Goal: Task Accomplishment & Management: Complete application form

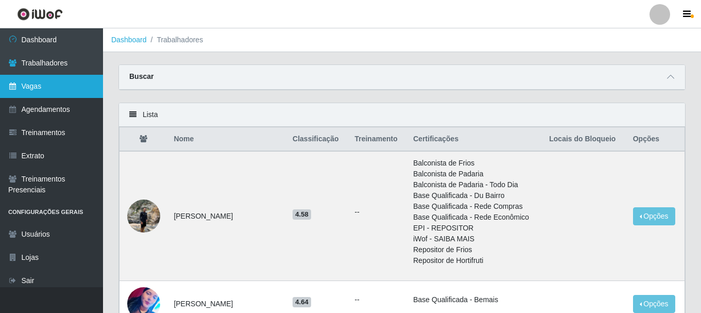
click at [44, 79] on link "Vagas" at bounding box center [51, 86] width 103 height 23
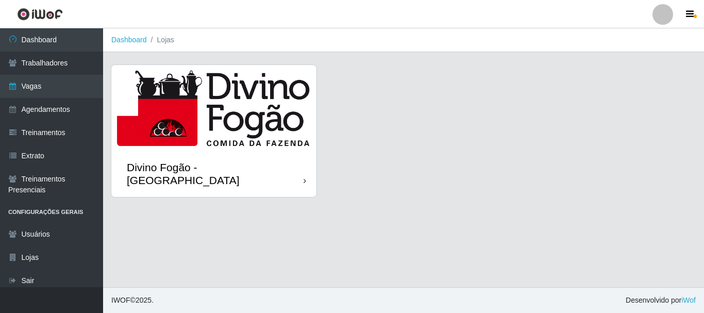
click at [213, 133] on img at bounding box center [213, 108] width 205 height 86
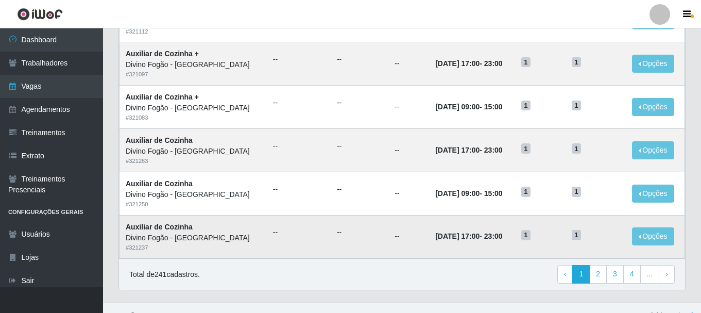
scroll to position [560, 0]
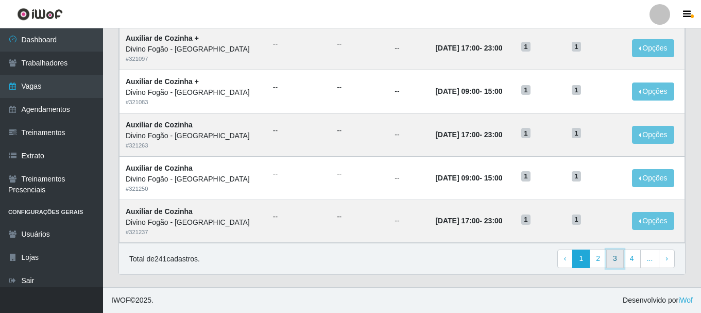
click at [618, 256] on link "3" at bounding box center [615, 258] width 18 height 19
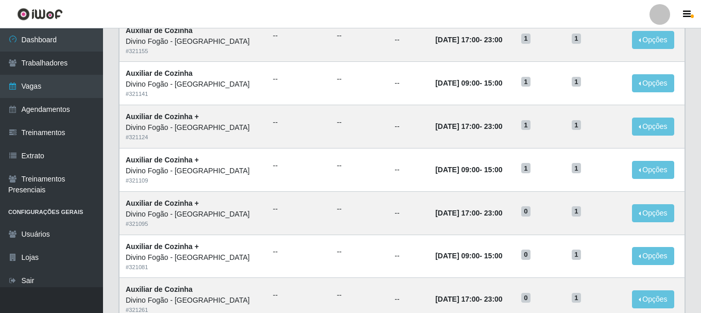
scroll to position [560, 0]
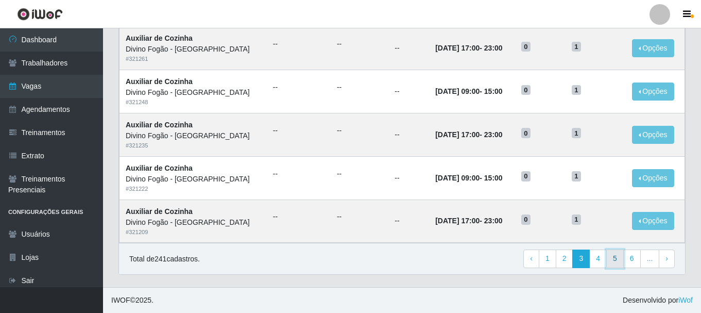
click at [610, 256] on link "5" at bounding box center [615, 258] width 18 height 19
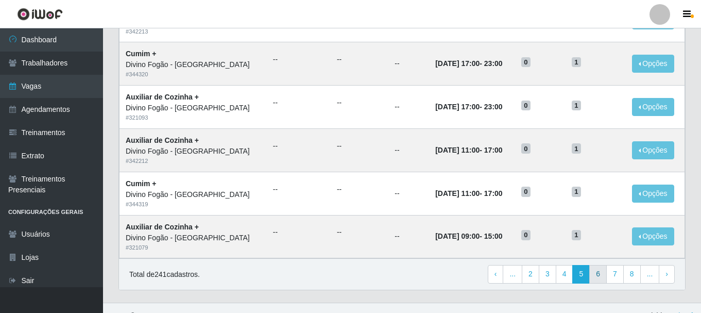
scroll to position [560, 0]
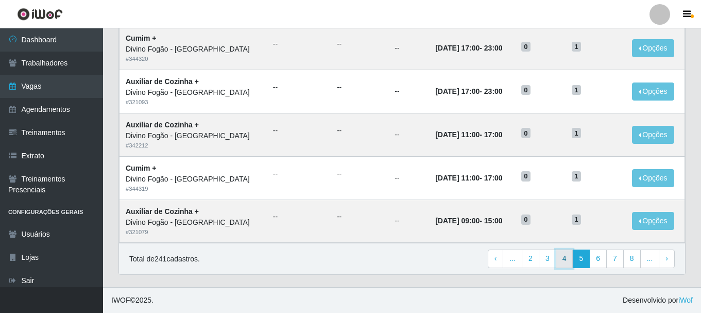
click at [560, 254] on link "4" at bounding box center [565, 258] width 18 height 19
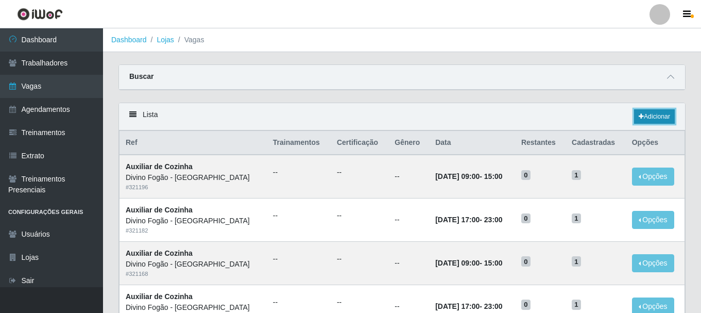
click at [654, 121] on link "Adicionar" at bounding box center [654, 116] width 41 height 14
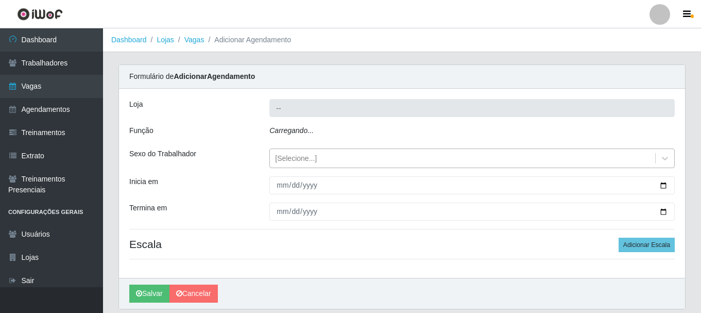
type input "Divino Fogão - [GEOGRAPHIC_DATA]"
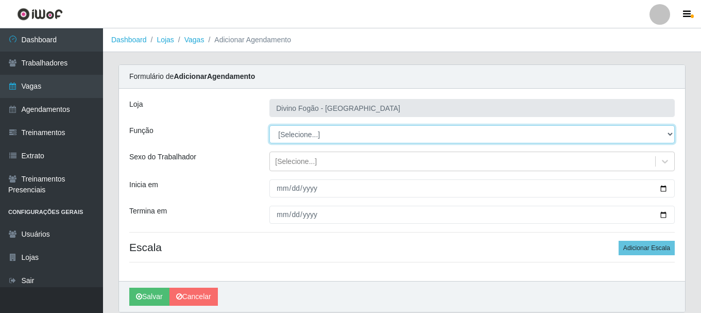
click at [314, 137] on select "[Selecione...] ASG ASG + ASG ++ Auxiliar de Cozinha Auxiliar de Cozinha + Auxil…" at bounding box center [471, 134] width 405 height 18
select select "9"
click at [269, 125] on select "[Selecione...] ASG ASG + ASG ++ Auxiliar de Cozinha Auxiliar de Cozinha + Auxil…" at bounding box center [471, 134] width 405 height 18
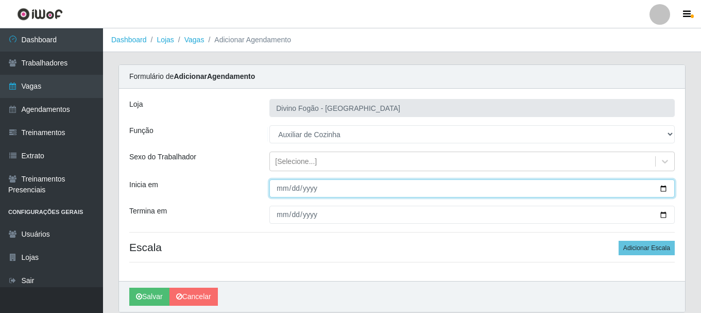
click at [281, 187] on input "Inicia em" at bounding box center [471, 188] width 405 height 18
type input "2025-09-15"
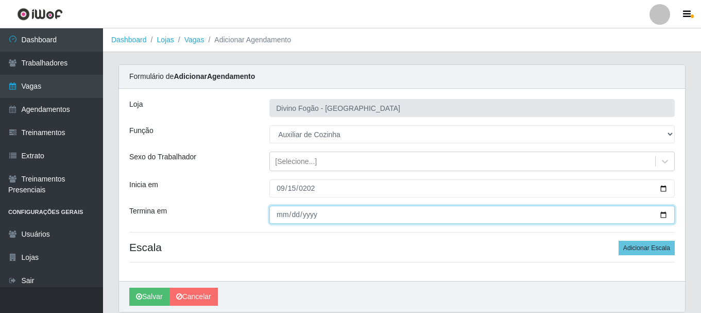
click at [280, 212] on input "Termina em" at bounding box center [471, 215] width 405 height 18
type input "2025-09-19"
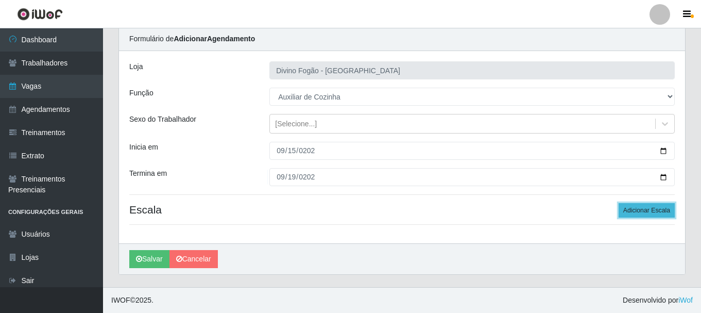
click at [644, 210] on button "Adicionar Escala" at bounding box center [647, 210] width 56 height 14
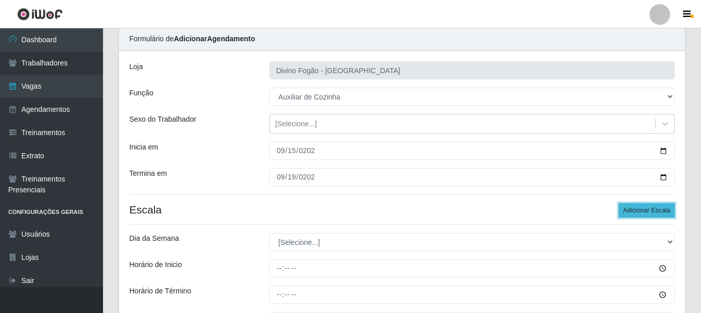
click at [644, 210] on button "Adicionar Escala" at bounding box center [647, 210] width 56 height 14
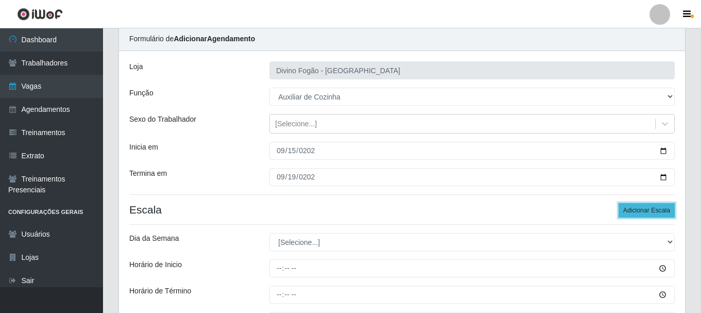
click at [644, 210] on button "Adicionar Escala" at bounding box center [647, 210] width 56 height 14
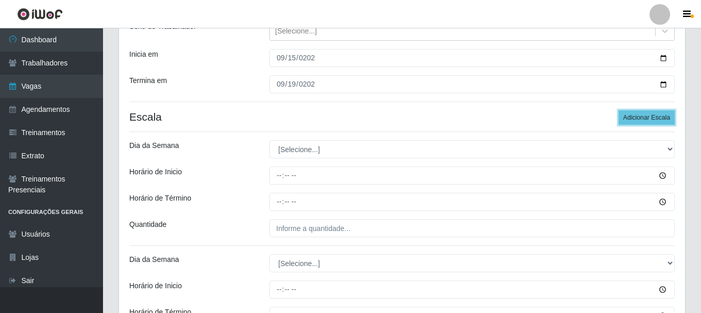
scroll to position [192, 0]
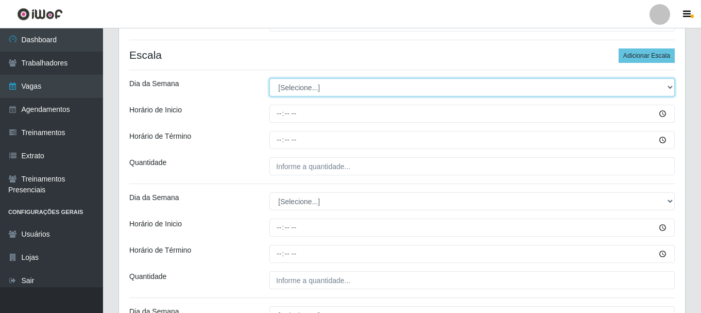
click at [306, 84] on select "[Selecione...] Segunda Terça Quarta Quinta Sexta Sábado Domingo" at bounding box center [471, 87] width 405 height 18
select select "1"
click at [269, 78] on select "[Selecione...] Segunda Terça Quarta Quinta Sexta Sábado Domingo" at bounding box center [471, 87] width 405 height 18
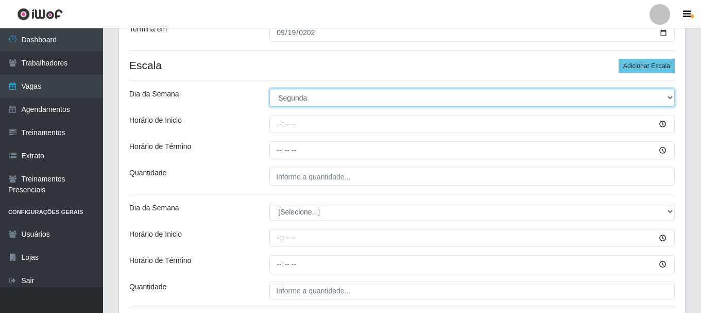
scroll to position [206, 0]
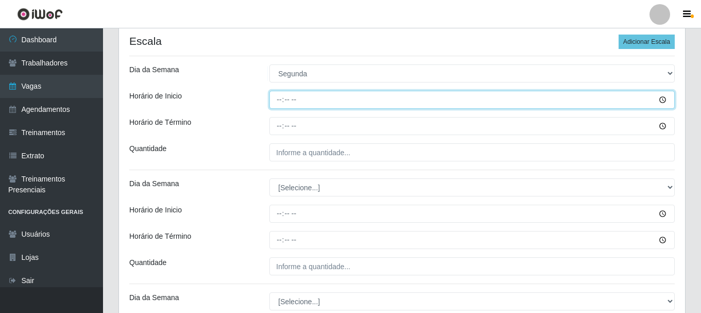
click at [279, 102] on input "Horário de Inicio" at bounding box center [471, 100] width 405 height 18
type input "07:00"
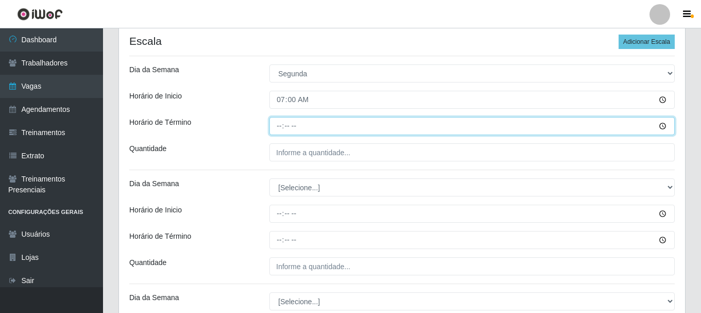
click at [278, 125] on input "Horário de Término" at bounding box center [471, 126] width 405 height 18
type input "13:00"
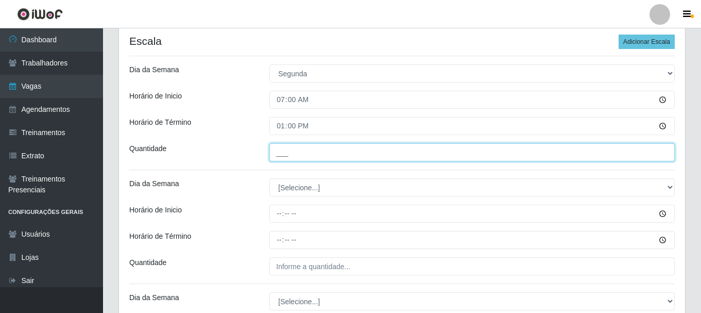
click at [286, 154] on input "___" at bounding box center [471, 152] width 405 height 18
type input "1__"
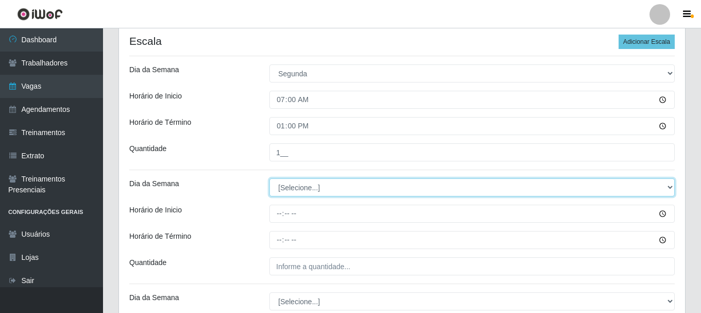
click at [290, 188] on select "[Selecione...] Segunda Terça Quarta Quinta Sexta Sábado Domingo" at bounding box center [471, 187] width 405 height 18
select select "1"
click at [269, 178] on select "[Selecione...] Segunda Terça Quarta Quinta Sexta Sábado Domingo" at bounding box center [471, 187] width 405 height 18
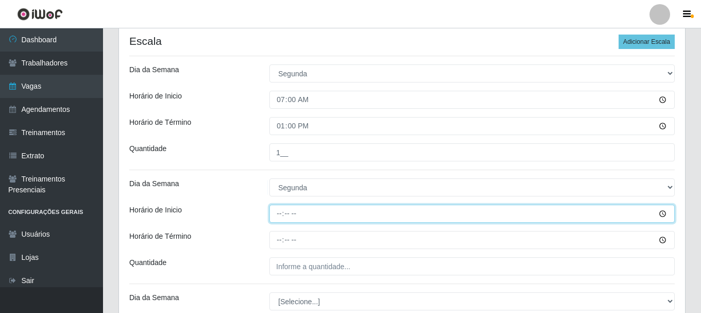
click at [280, 213] on input "Horário de Inicio" at bounding box center [471, 214] width 405 height 18
type input "11:00"
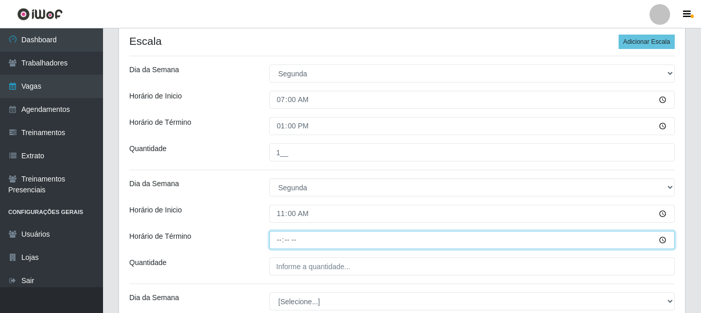
click at [283, 239] on input "Horário de Término" at bounding box center [471, 240] width 405 height 18
type input "17:00"
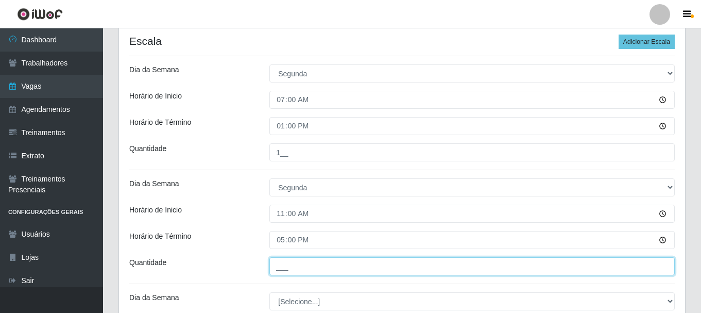
click at [280, 269] on input "___" at bounding box center [471, 266] width 405 height 18
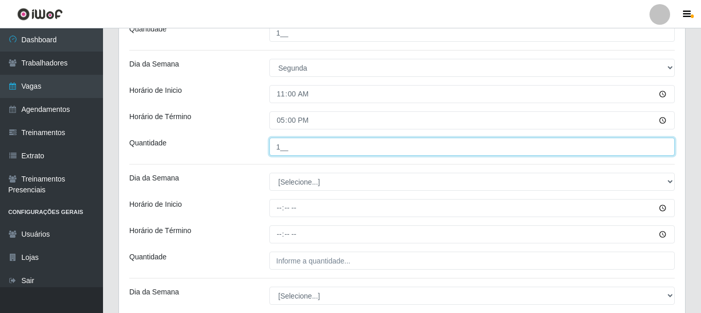
scroll to position [361, 0]
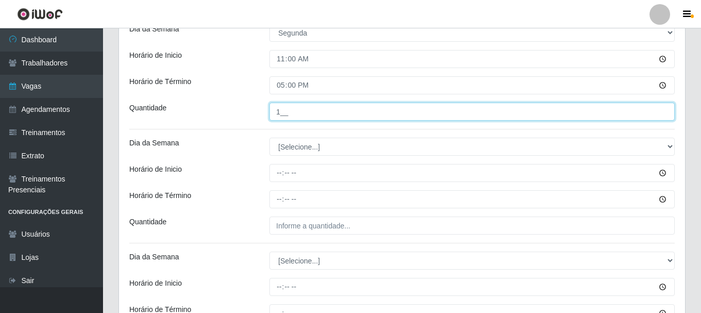
type input "1__"
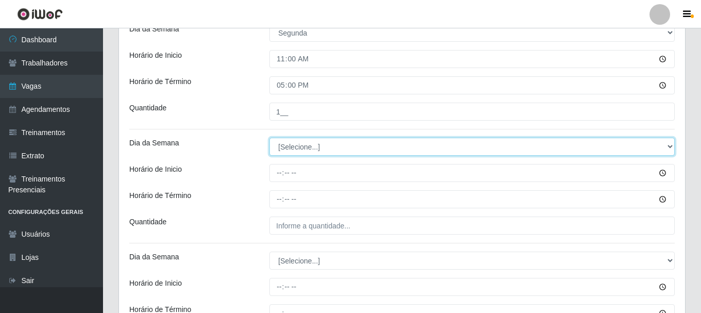
click at [302, 149] on select "[Selecione...] Segunda Terça Quarta Quinta Sexta Sábado Domingo" at bounding box center [471, 147] width 405 height 18
select select "2"
click at [269, 138] on select "[Selecione...] Segunda Terça Quarta Quinta Sexta Sábado Domingo" at bounding box center [471, 147] width 405 height 18
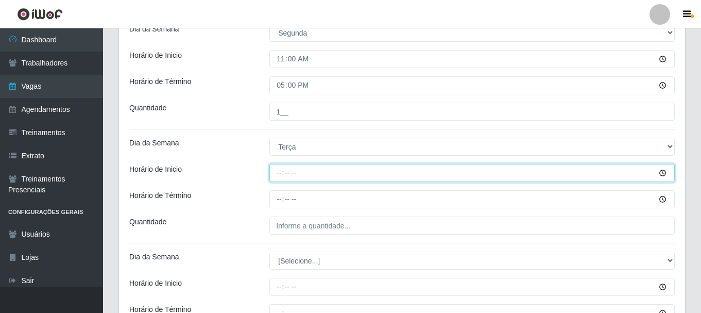
click at [278, 175] on input "Horário de Inicio" at bounding box center [471, 173] width 405 height 18
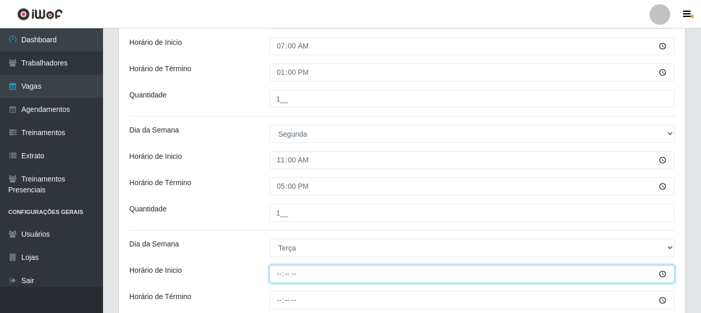
scroll to position [258, 0]
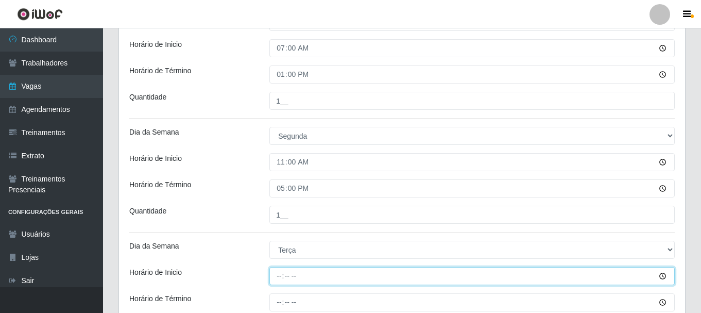
type input "07:00"
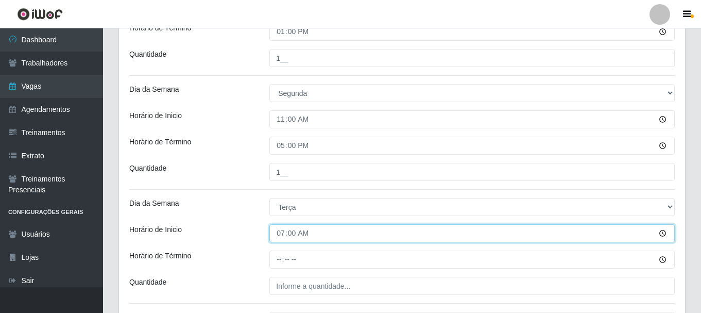
scroll to position [361, 0]
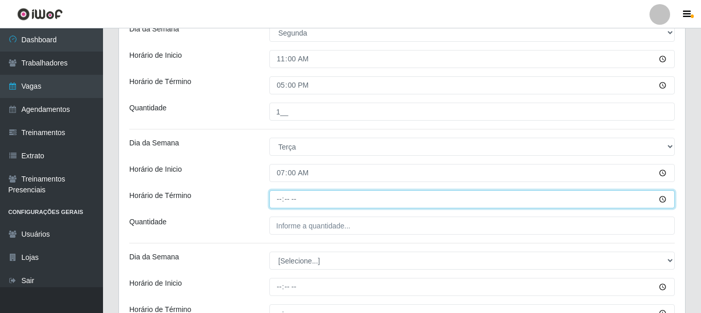
click at [280, 200] on input "Horário de Término" at bounding box center [471, 199] width 405 height 18
type input "13:00"
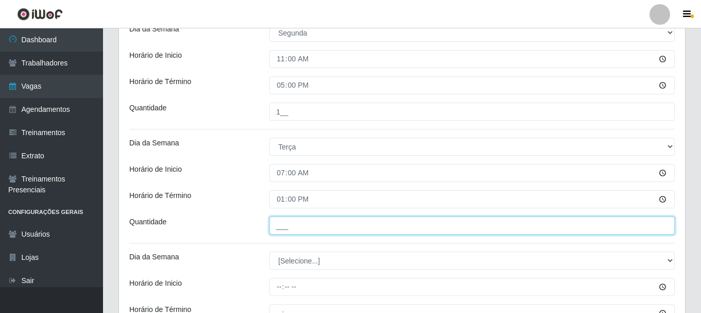
click at [279, 224] on input "___" at bounding box center [471, 225] width 405 height 18
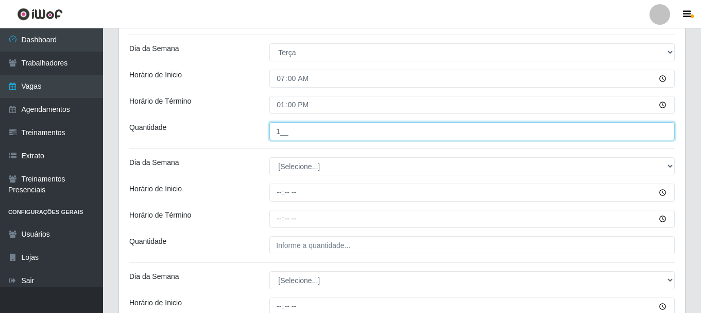
scroll to position [464, 0]
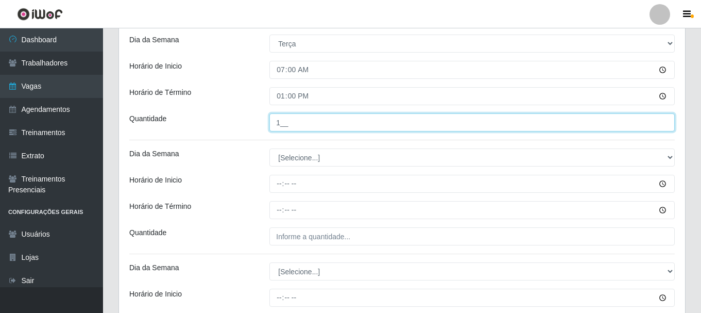
type input "1__"
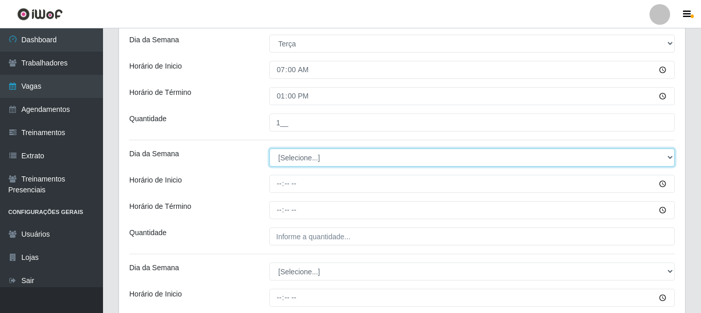
click at [299, 156] on select "[Selecione...] Segunda Terça Quarta Quinta Sexta Sábado Domingo" at bounding box center [471, 157] width 405 height 18
select select "2"
click at [269, 148] on select "[Selecione...] Segunda Terça Quarta Quinta Sexta Sábado Domingo" at bounding box center [471, 157] width 405 height 18
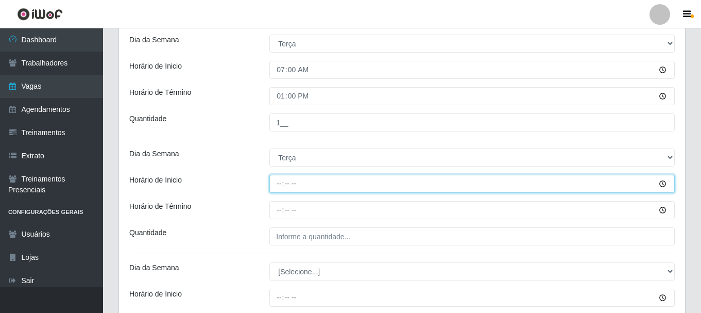
click at [280, 186] on input "Horário de Inicio" at bounding box center [471, 184] width 405 height 18
type input "11:00"
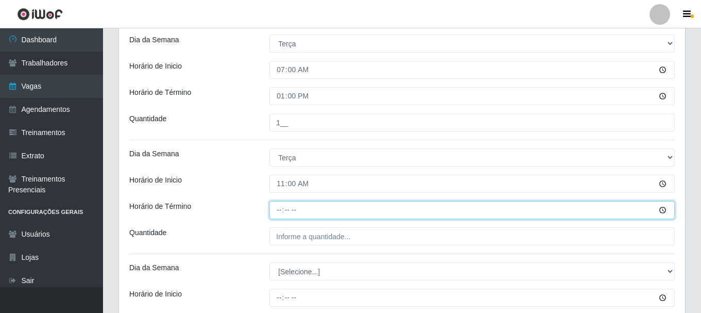
click at [282, 208] on input "Horário de Término" at bounding box center [471, 210] width 405 height 18
type input "17:00"
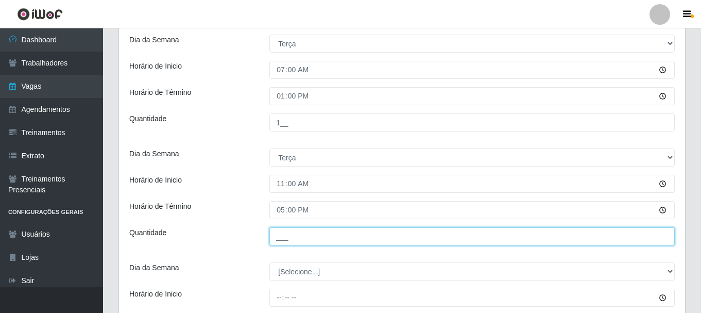
click at [284, 240] on input "___" at bounding box center [471, 236] width 405 height 18
type input "1__"
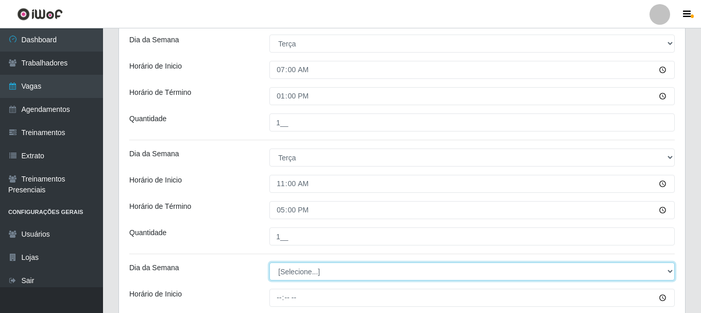
click at [293, 265] on select "[Selecione...] Segunda Terça Quarta Quinta Sexta Sábado Domingo" at bounding box center [471, 271] width 405 height 18
select select "3"
click at [269, 262] on select "[Selecione...] Segunda Terça Quarta Quinta Sexta Sábado Domingo" at bounding box center [471, 271] width 405 height 18
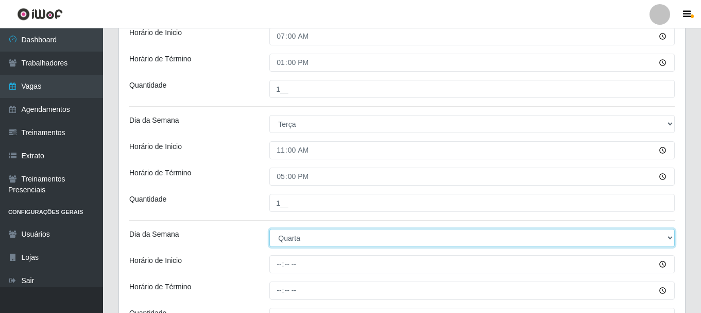
scroll to position [515, 0]
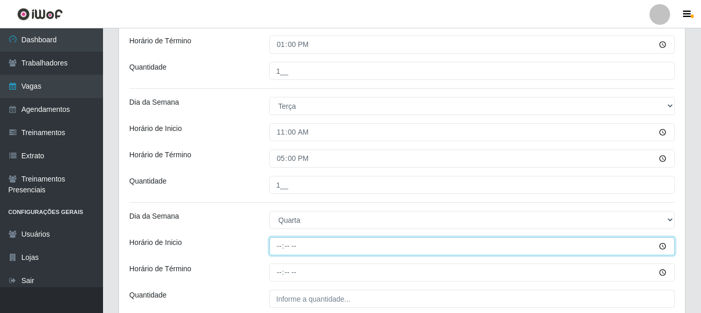
click at [278, 245] on input "Horário de Inicio" at bounding box center [471, 246] width 405 height 18
type input "07:00"
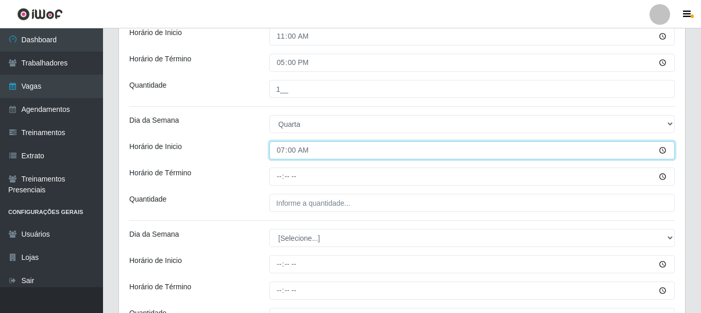
scroll to position [618, 0]
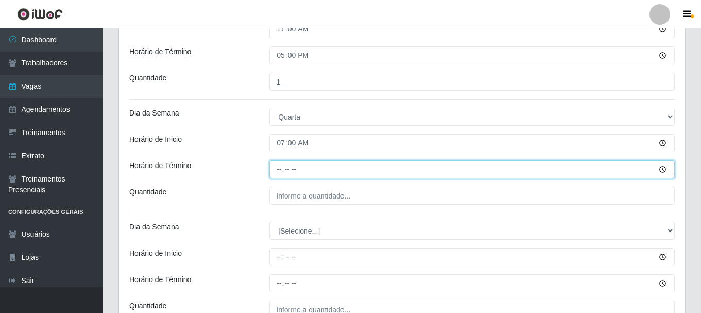
click at [279, 171] on input "Horário de Término" at bounding box center [471, 169] width 405 height 18
type input "13:00"
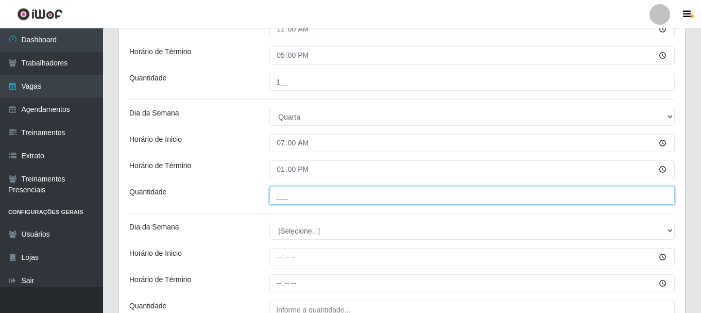
click at [281, 189] on input "___" at bounding box center [471, 195] width 405 height 18
type input "1__"
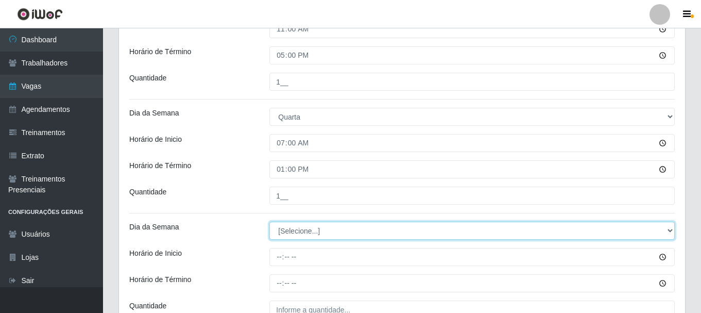
click at [292, 231] on select "[Selecione...] Segunda Terça Quarta Quinta Sexta Sábado Domingo" at bounding box center [471, 231] width 405 height 18
select select "3"
click at [269, 222] on select "[Selecione...] Segunda Terça Quarta Quinta Sexta Sábado Domingo" at bounding box center [471, 231] width 405 height 18
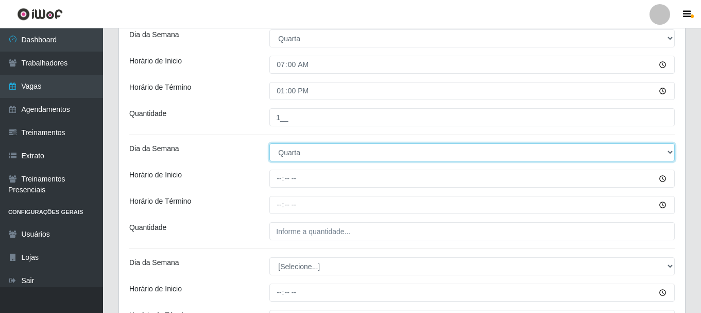
scroll to position [721, 0]
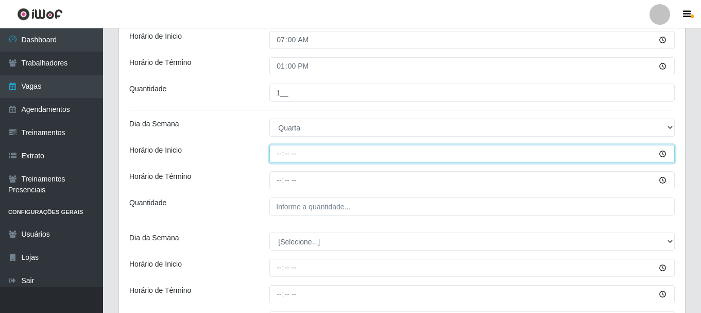
click at [276, 150] on input "Horário de Inicio" at bounding box center [471, 154] width 405 height 18
type input "11:00"
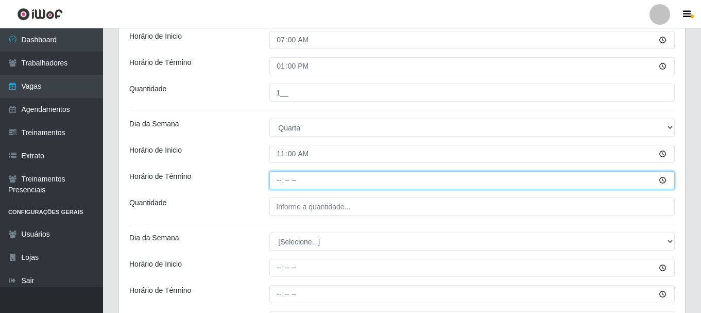
click at [282, 178] on input "Horário de Término" at bounding box center [471, 180] width 405 height 18
type input "17:00"
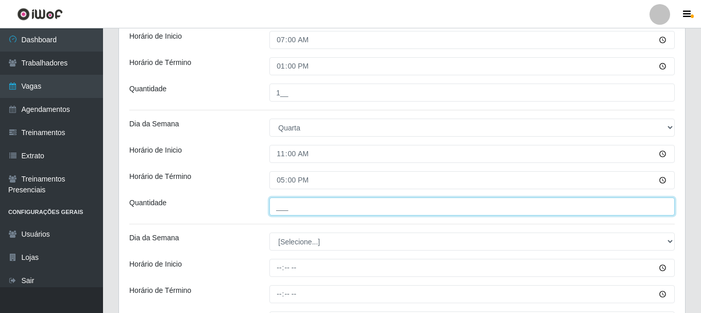
click at [280, 205] on input "___" at bounding box center [471, 206] width 405 height 18
type input "1__"
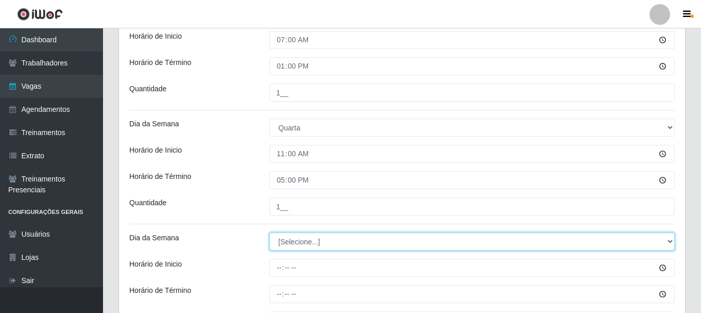
click at [293, 243] on select "[Selecione...] Segunda Terça Quarta Quinta Sexta Sábado Domingo" at bounding box center [471, 241] width 405 height 18
select select "4"
click at [269, 232] on select "[Selecione...] Segunda Terça Quarta Quinta Sexta Sábado Domingo" at bounding box center [471, 241] width 405 height 18
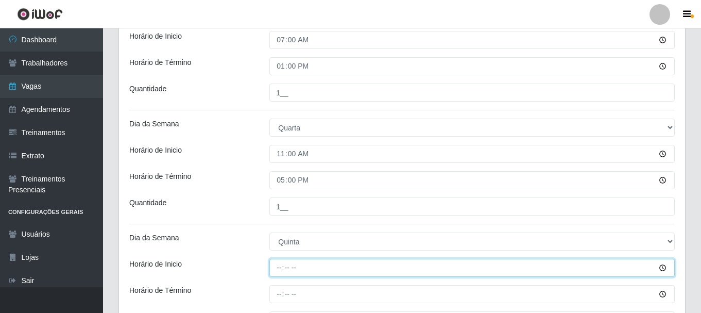
click at [280, 266] on input "Horário de Inicio" at bounding box center [471, 268] width 405 height 18
type input "07:00"
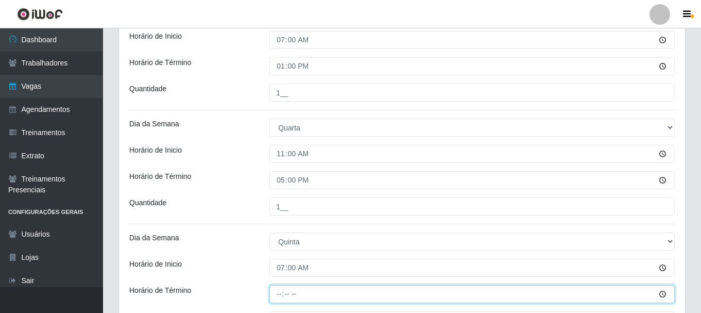
click at [280, 291] on input "Horário de Término" at bounding box center [471, 294] width 405 height 18
type input "13:00"
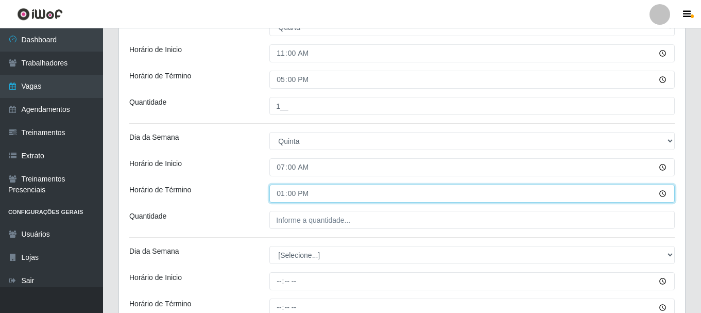
scroll to position [824, 0]
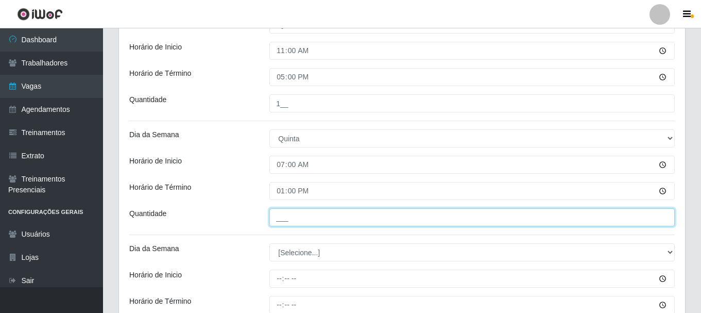
click at [282, 218] on input "___" at bounding box center [471, 217] width 405 height 18
type input "1__"
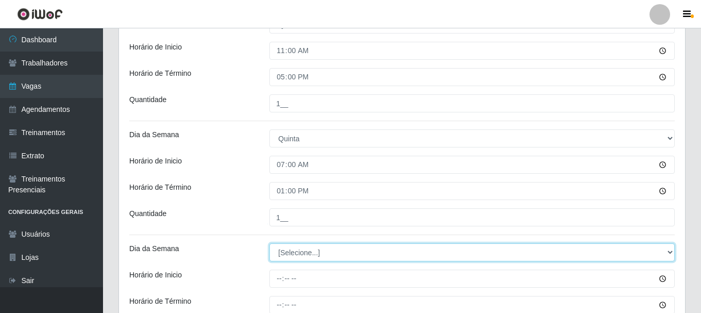
click at [286, 258] on select "[Selecione...] Segunda Terça Quarta Quinta Sexta Sábado Domingo" at bounding box center [471, 252] width 405 height 18
select select "4"
click at [269, 243] on select "[Selecione...] Segunda Terça Quarta Quinta Sexta Sábado Domingo" at bounding box center [471, 252] width 405 height 18
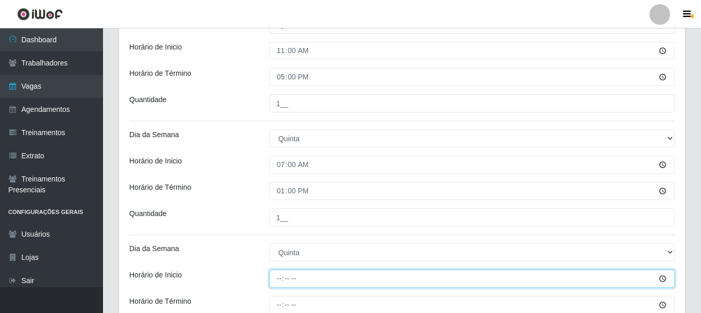
click at [280, 279] on input "Horário de Inicio" at bounding box center [471, 278] width 405 height 18
type input "11:00"
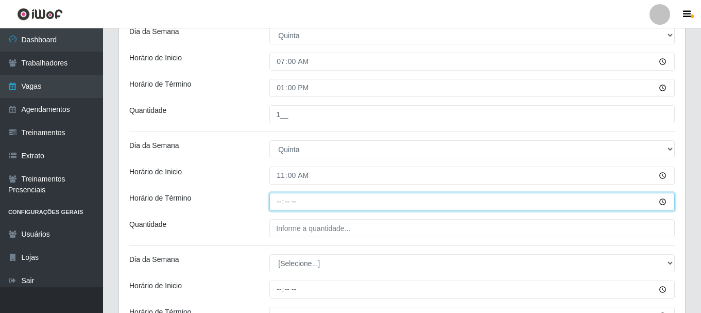
click at [279, 206] on input "Horário de Término" at bounding box center [471, 202] width 405 height 18
type input "17:00"
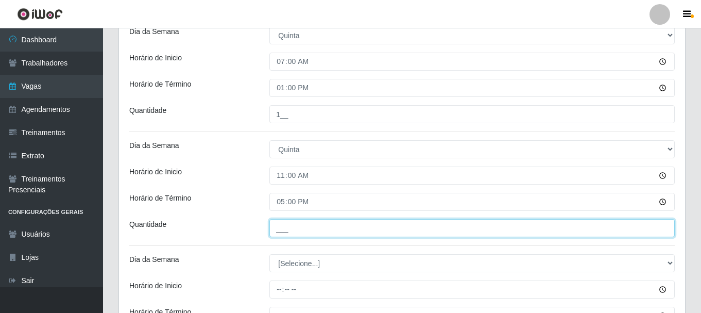
click at [281, 228] on input "___" at bounding box center [471, 228] width 405 height 18
type input "1__"
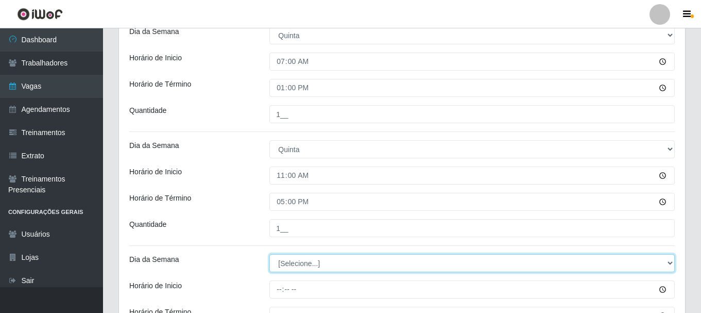
click at [299, 266] on select "[Selecione...] Segunda Terça Quarta Quinta Sexta Sábado Domingo" at bounding box center [471, 263] width 405 height 18
select select "5"
click at [269, 254] on select "[Selecione...] Segunda Terça Quarta Quinta Sexta Sábado Domingo" at bounding box center [471, 263] width 405 height 18
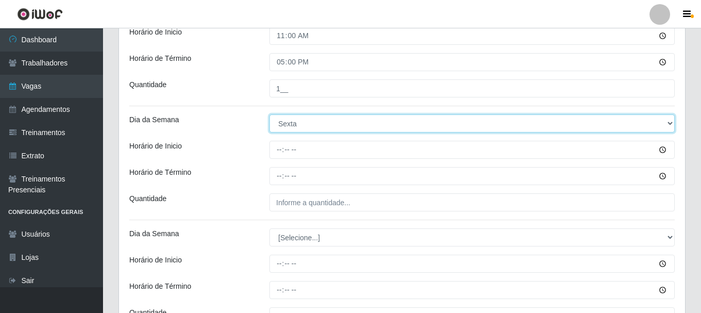
scroll to position [1082, 0]
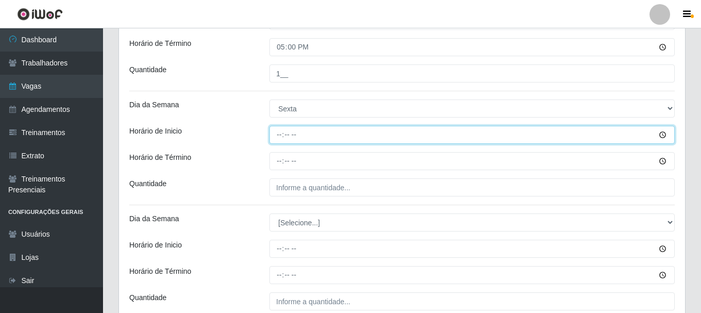
click at [279, 138] on input "Horário de Inicio" at bounding box center [471, 135] width 405 height 18
type input "07:00"
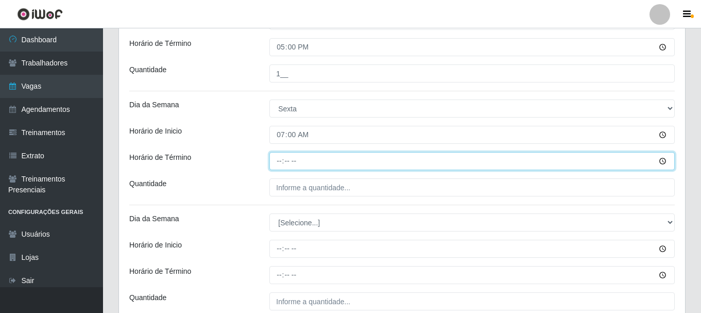
click at [278, 162] on input "Horário de Término" at bounding box center [471, 161] width 405 height 18
type input "13:00"
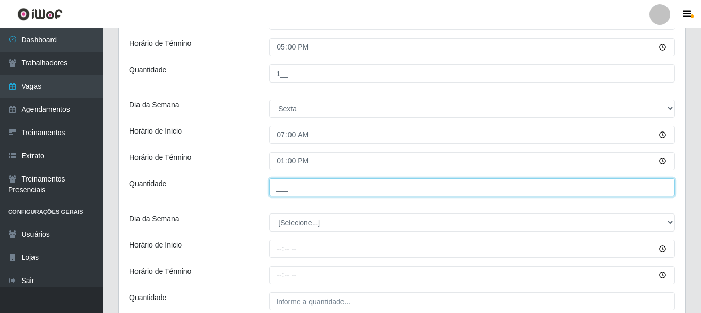
click at [278, 189] on input "___" at bounding box center [471, 187] width 405 height 18
type input "1__"
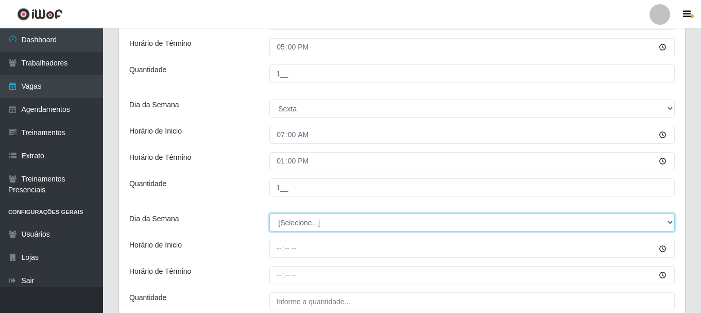
click at [278, 218] on select "[Selecione...] Segunda Terça Quarta Quinta Sexta Sábado Domingo" at bounding box center [471, 222] width 405 height 18
select select "5"
click at [269, 213] on select "[Selecione...] Segunda Terça Quarta Quinta Sexta Sábado Domingo" at bounding box center [471, 222] width 405 height 18
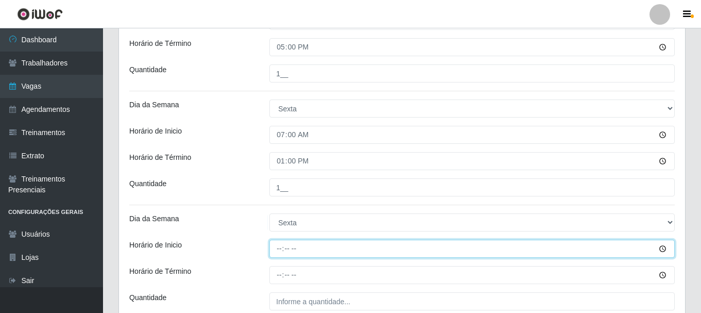
click at [281, 250] on input "Horário de Inicio" at bounding box center [471, 249] width 405 height 18
type input "11:00"
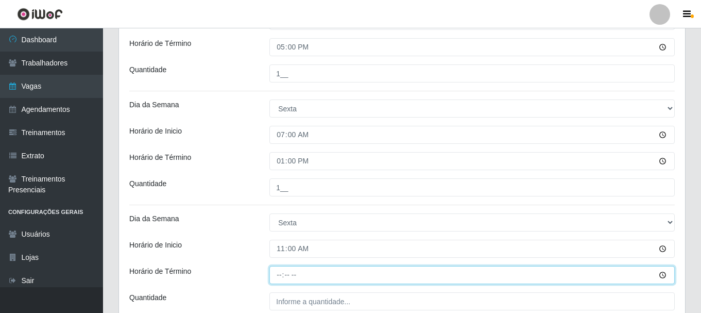
click at [278, 278] on input "Horário de Término" at bounding box center [471, 275] width 405 height 18
type input "17:00"
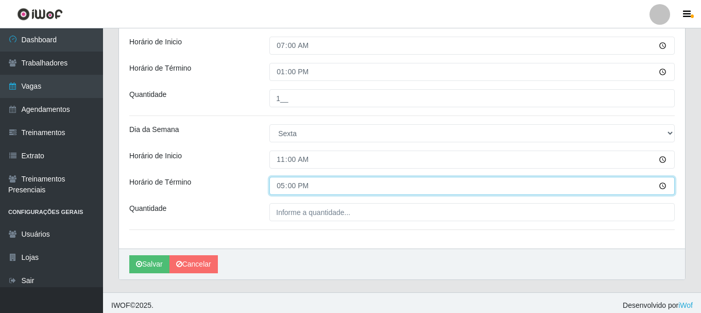
scroll to position [1176, 0]
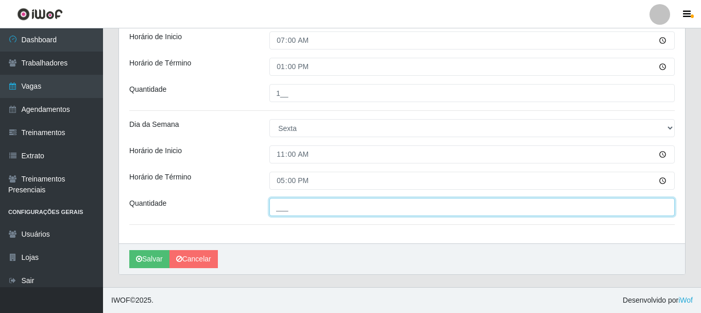
click at [285, 212] on input "___" at bounding box center [471, 207] width 405 height 18
type input "1__"
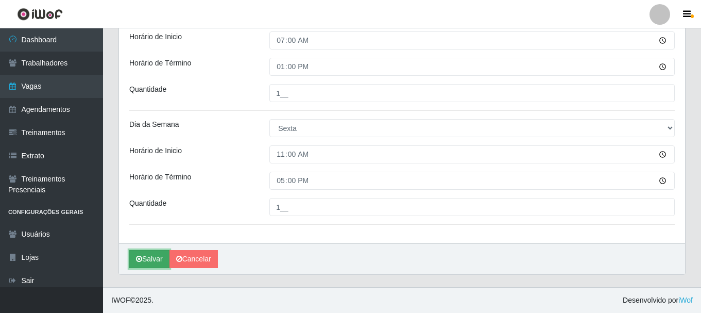
click at [148, 261] on button "Salvar" at bounding box center [149, 259] width 40 height 18
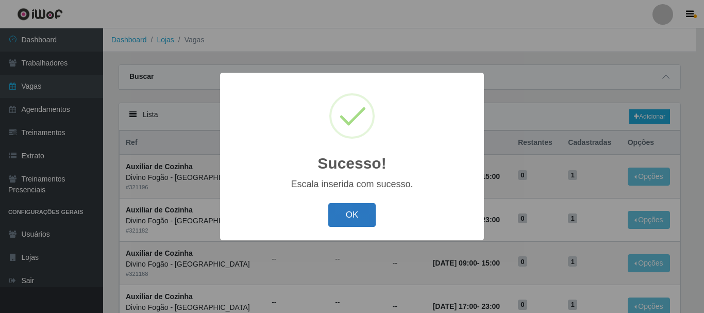
click at [366, 220] on button "OK" at bounding box center [352, 215] width 48 height 24
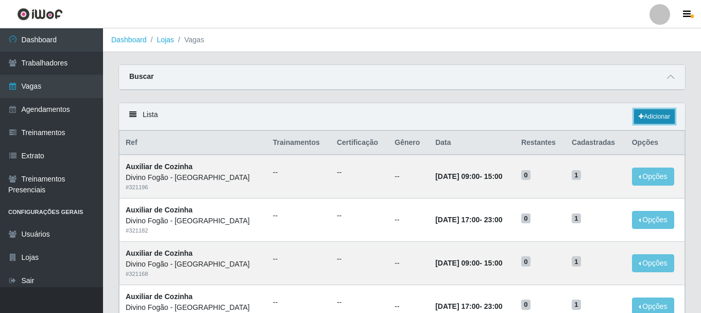
click at [651, 116] on link "Adicionar" at bounding box center [654, 116] width 41 height 14
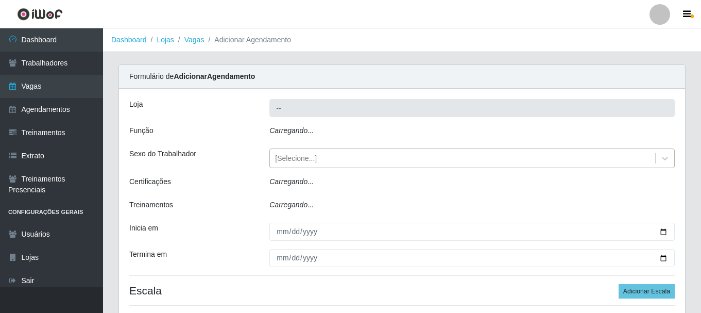
type input "Divino Fogão - [GEOGRAPHIC_DATA]"
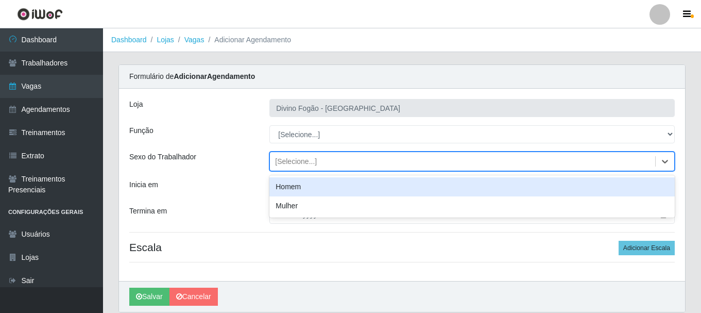
click at [306, 157] on div "[Selecione...]" at bounding box center [296, 161] width 42 height 11
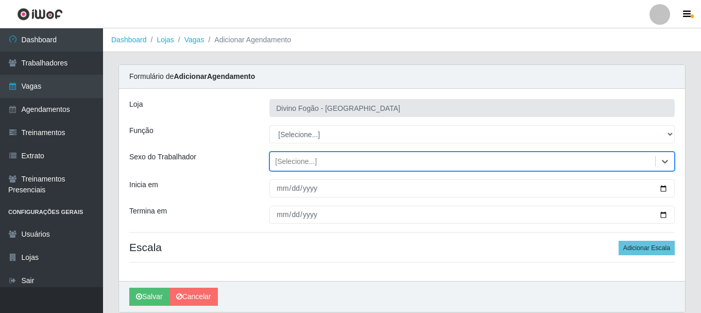
click at [308, 156] on div "[Selecione...]" at bounding box center [296, 161] width 42 height 11
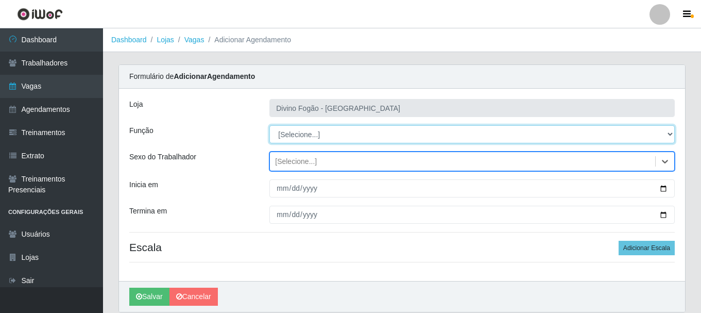
click at [312, 129] on select "[Selecione...] ASG ASG + ASG ++ Auxiliar de Cozinha Auxiliar de Cozinha + Auxil…" at bounding box center [471, 134] width 405 height 18
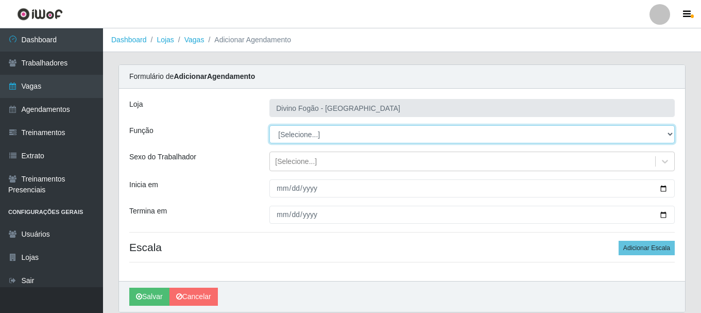
select select "17"
click at [269, 125] on select "[Selecione...] ASG ASG + ASG ++ Auxiliar de Cozinha Auxiliar de Cozinha + Auxil…" at bounding box center [471, 134] width 405 height 18
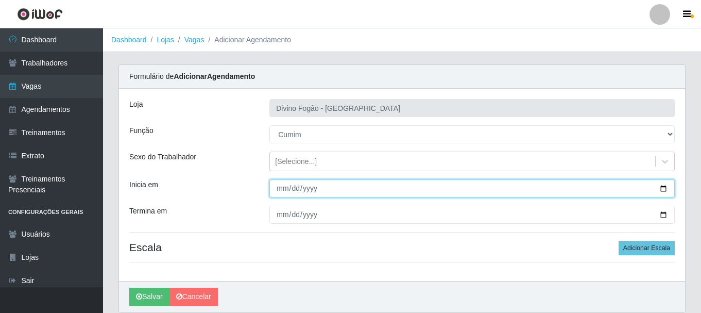
click at [280, 186] on input "Inicia em" at bounding box center [471, 188] width 405 height 18
type input "2025-09-19"
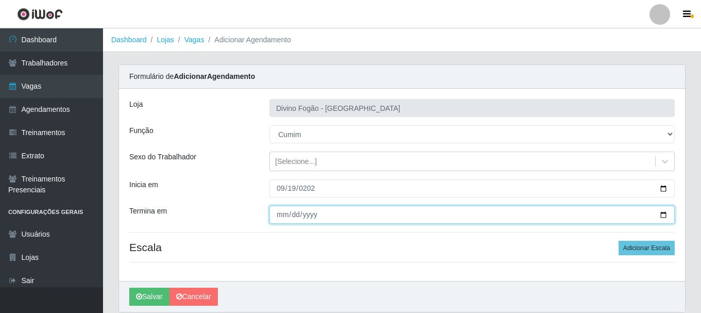
click at [284, 212] on input "Termina em" at bounding box center [471, 215] width 405 height 18
type input "2025-09-19"
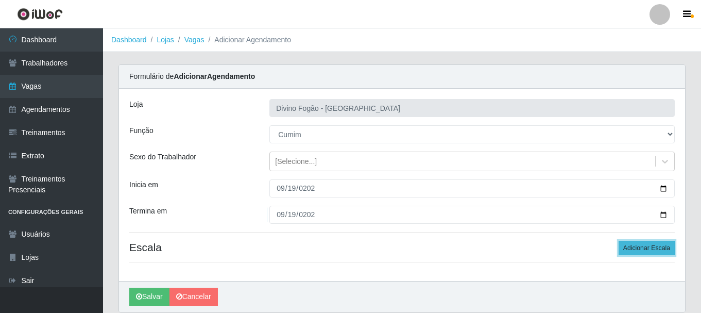
click at [639, 252] on button "Adicionar Escala" at bounding box center [647, 248] width 56 height 14
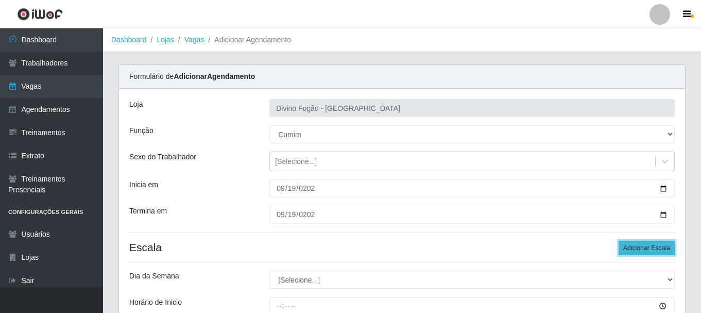
click at [639, 252] on button "Adicionar Escala" at bounding box center [647, 248] width 56 height 14
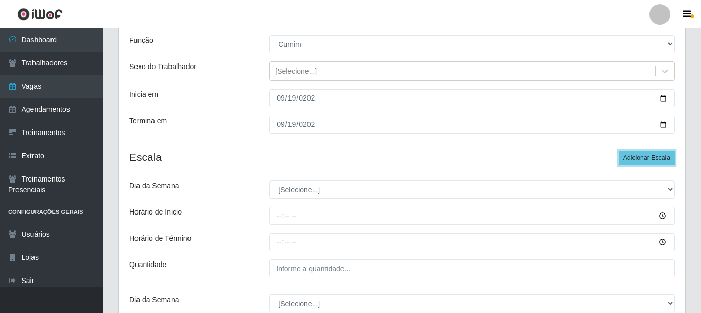
scroll to position [103, 0]
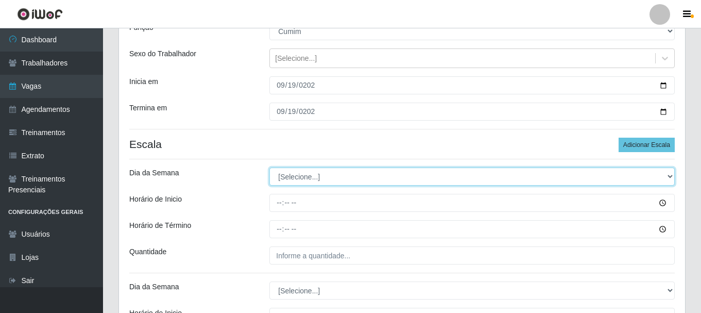
click at [320, 178] on select "[Selecione...] Segunda Terça Quarta Quinta Sexta Sábado Domingo" at bounding box center [471, 176] width 405 height 18
select select "5"
click at [269, 167] on select "[Selecione...] Segunda Terça Quarta Quinta Sexta Sábado Domingo" at bounding box center [471, 176] width 405 height 18
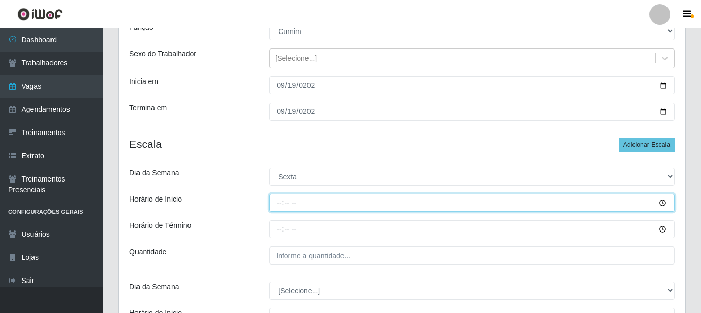
click at [279, 205] on input "Horário de Inicio" at bounding box center [471, 203] width 405 height 18
type input "11:00"
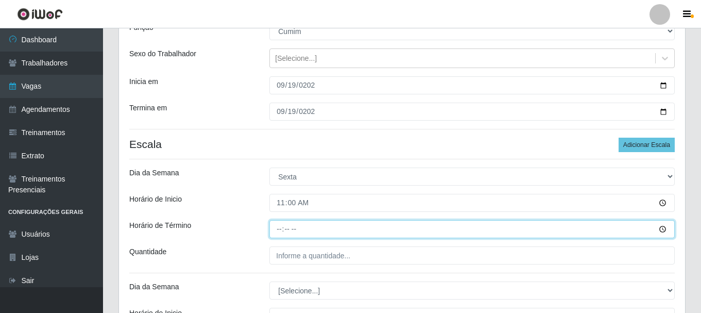
click at [279, 232] on input "Horário de Término" at bounding box center [471, 229] width 405 height 18
type input "17:00"
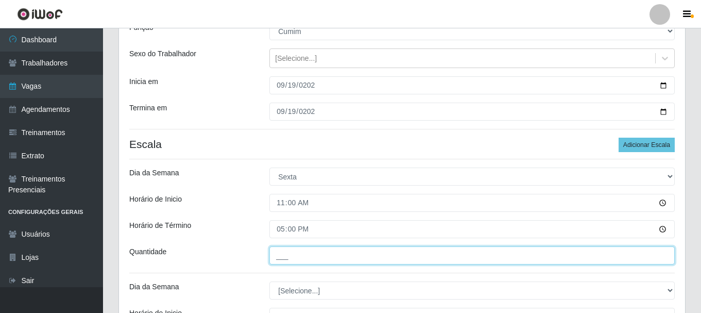
click at [284, 257] on input "___" at bounding box center [471, 255] width 405 height 18
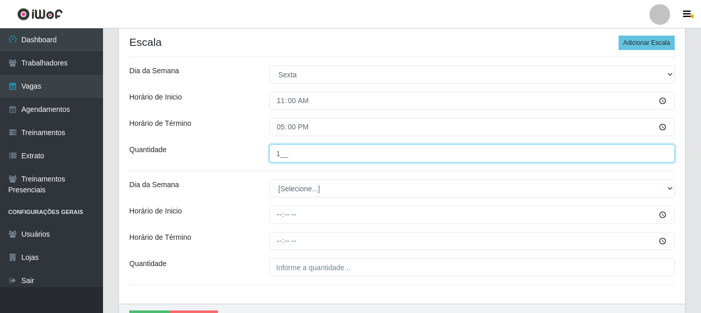
scroll to position [206, 0]
type input "1__"
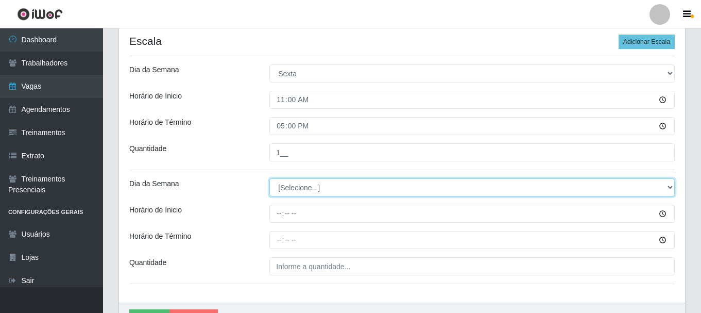
click at [296, 187] on select "[Selecione...] Segunda Terça Quarta Quinta Sexta Sábado Domingo" at bounding box center [471, 187] width 405 height 18
select select "5"
click at [269, 178] on select "[Selecione...] Segunda Terça Quarta Quinta Sexta Sábado Domingo" at bounding box center [471, 187] width 405 height 18
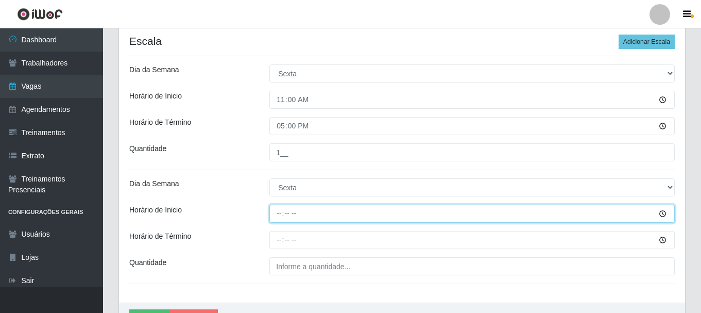
click at [280, 216] on input "Horário de Inicio" at bounding box center [471, 214] width 405 height 18
type input "17:00"
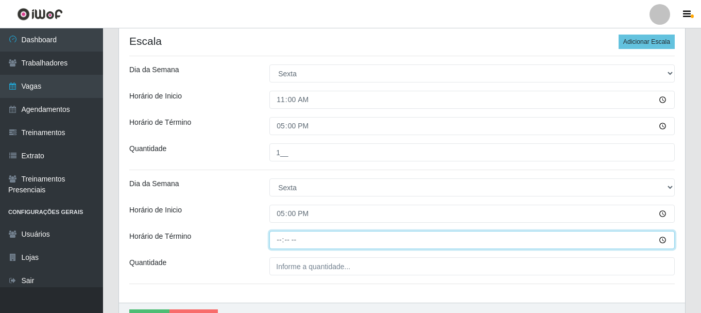
click at [283, 237] on input "Horário de Término" at bounding box center [471, 240] width 405 height 18
type input "23:00"
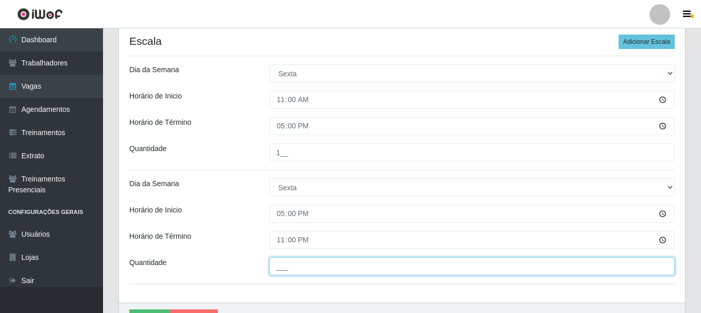
click at [280, 258] on input "___" at bounding box center [471, 266] width 405 height 18
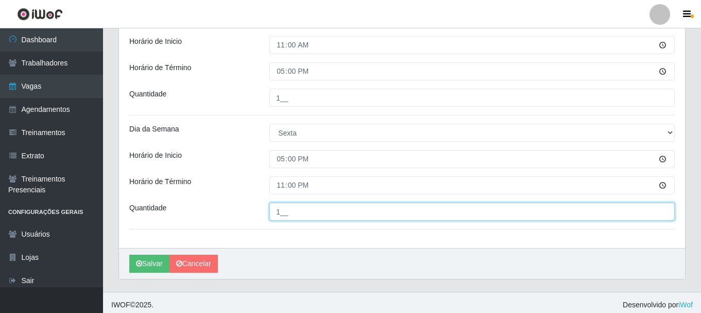
scroll to position [265, 0]
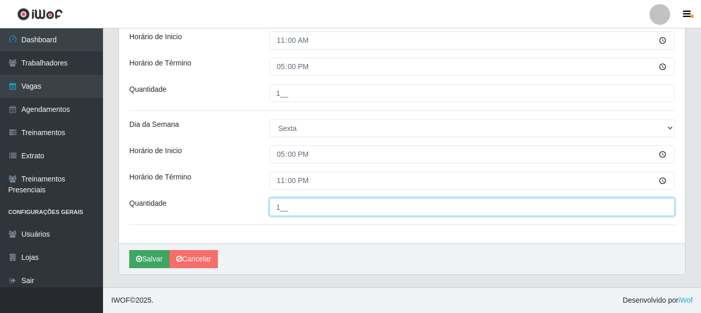
type input "1__"
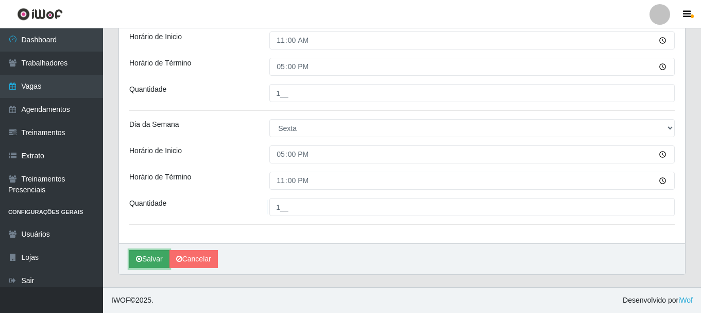
click at [155, 262] on button "Salvar" at bounding box center [149, 259] width 40 height 18
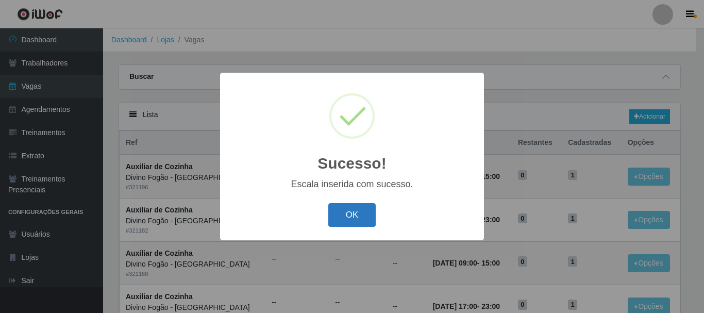
click at [352, 220] on button "OK" at bounding box center [352, 215] width 48 height 24
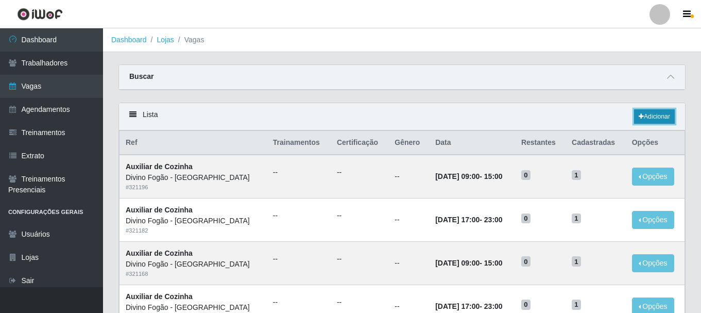
click at [659, 121] on link "Adicionar" at bounding box center [654, 116] width 41 height 14
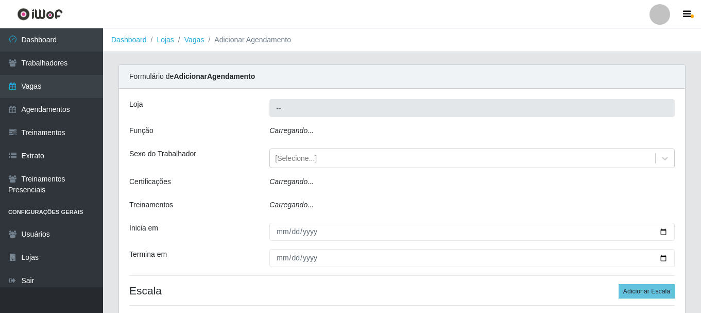
type input "Divino Fogão - [GEOGRAPHIC_DATA]"
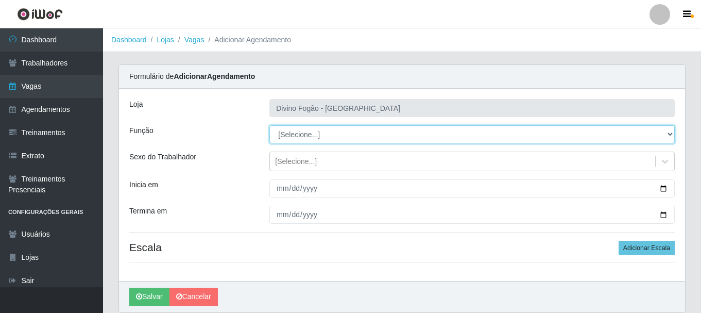
click at [299, 139] on select "[Selecione...] ASG ASG + ASG ++ Auxiliar de Cozinha Auxiliar de Cozinha + Auxil…" at bounding box center [471, 134] width 405 height 18
select select "94"
click at [269, 125] on select "[Selecione...] ASG ASG + ASG ++ Auxiliar de Cozinha Auxiliar de Cozinha + Auxil…" at bounding box center [471, 134] width 405 height 18
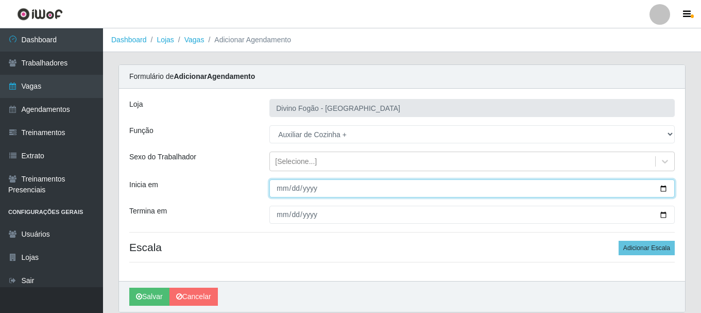
click at [279, 192] on input "Inicia em" at bounding box center [471, 188] width 405 height 18
type input "2025-09-20"
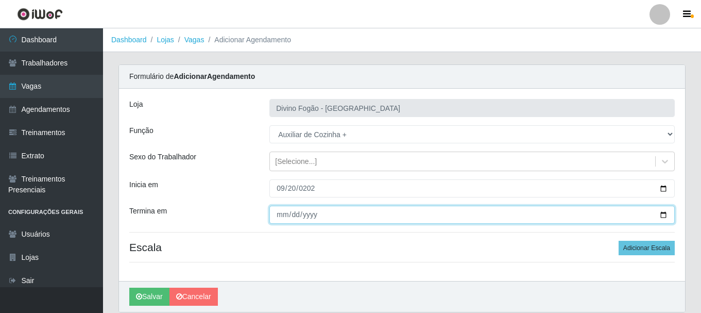
click at [283, 217] on input "Termina em" at bounding box center [471, 215] width 405 height 18
type input "2025-09-21"
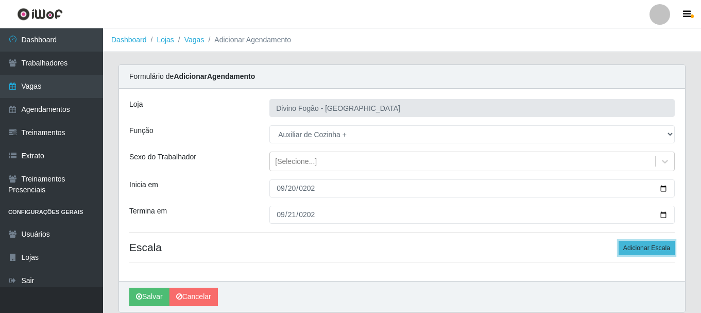
click at [644, 249] on button "Adicionar Escala" at bounding box center [647, 248] width 56 height 14
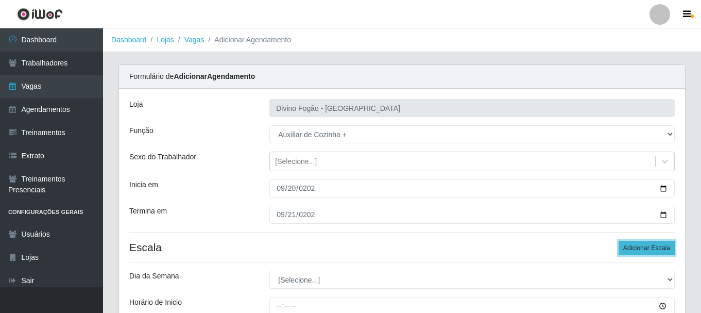
click at [644, 249] on button "Adicionar Escala" at bounding box center [647, 248] width 56 height 14
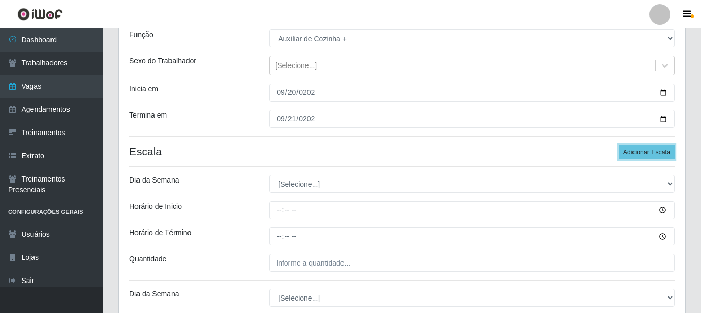
scroll to position [103, 0]
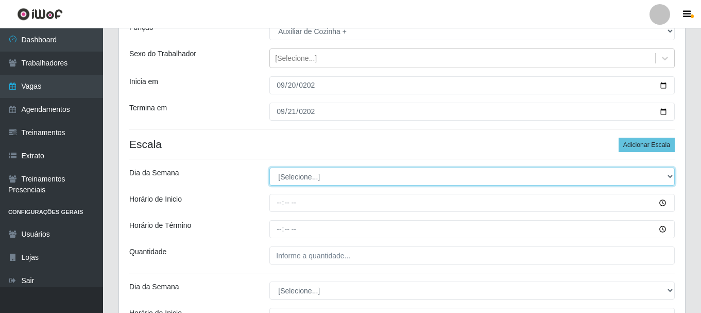
click at [331, 179] on select "[Selecione...] Segunda Terça Quarta Quinta Sexta Sábado Domingo" at bounding box center [471, 176] width 405 height 18
select select "6"
click at [269, 167] on select "[Selecione...] Segunda Terça Quarta Quinta Sexta Sábado Domingo" at bounding box center [471, 176] width 405 height 18
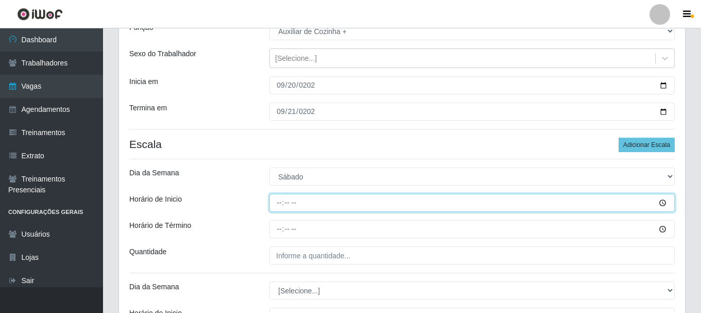
click at [281, 206] on input "Horário de Inicio" at bounding box center [471, 203] width 405 height 18
type input "07:00"
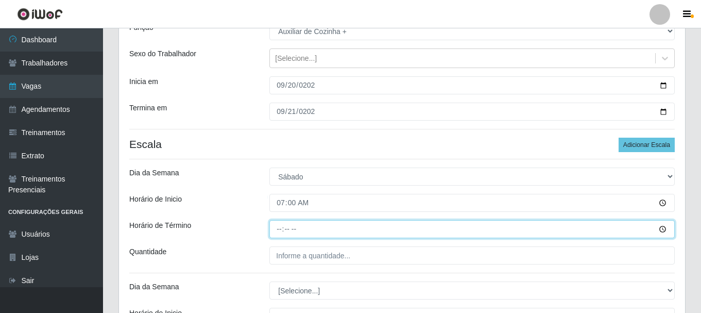
click at [279, 227] on input "Horário de Término" at bounding box center [471, 229] width 405 height 18
type input "13:00"
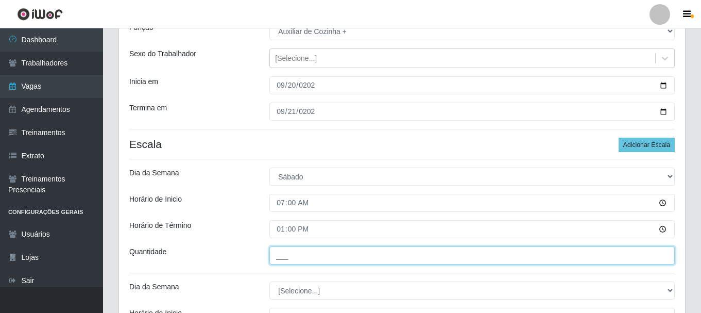
click at [284, 250] on input "___" at bounding box center [471, 255] width 405 height 18
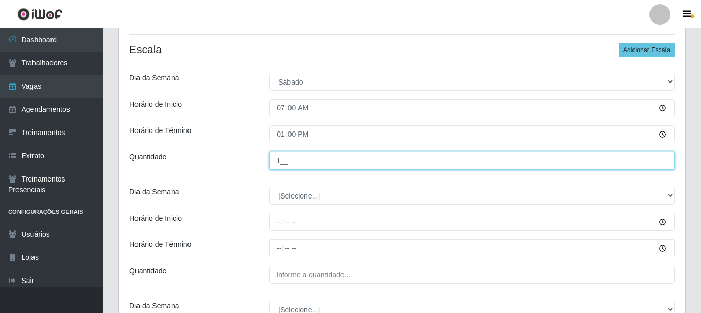
scroll to position [206, 0]
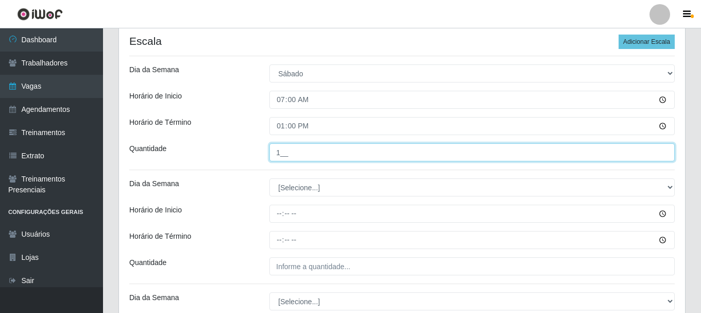
type input "1__"
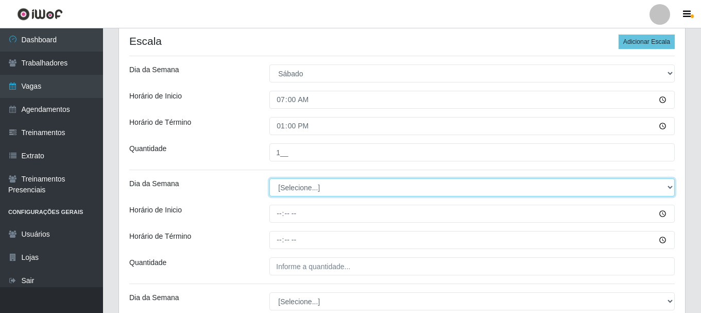
click at [309, 191] on select "[Selecione...] Segunda Terça Quarta Quinta Sexta Sábado Domingo" at bounding box center [471, 187] width 405 height 18
select select "6"
click at [269, 178] on select "[Selecione...] Segunda Terça Quarta Quinta Sexta Sábado Domingo" at bounding box center [471, 187] width 405 height 18
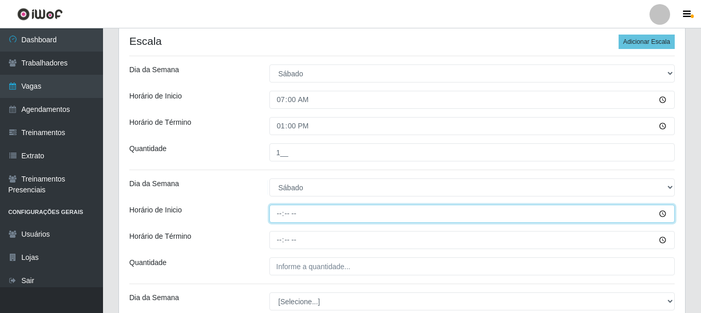
click at [280, 217] on input "Horário de Inicio" at bounding box center [471, 214] width 405 height 18
type input "11:00"
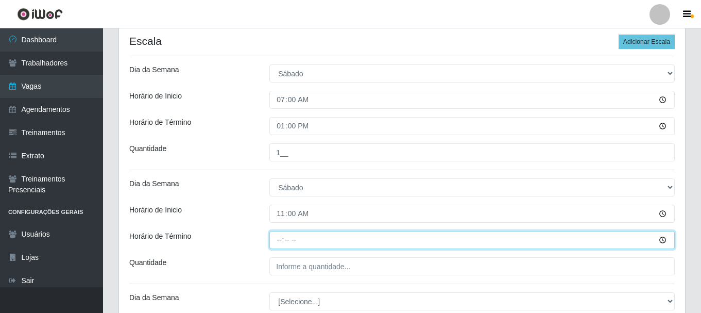
click at [279, 246] on input "Horário de Término" at bounding box center [471, 240] width 405 height 18
type input "17:00"
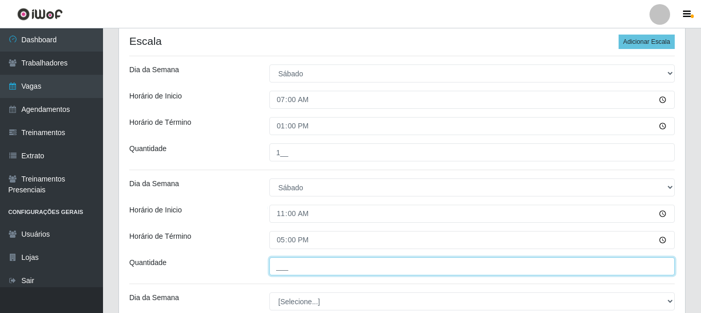
click at [280, 264] on input "___" at bounding box center [471, 266] width 405 height 18
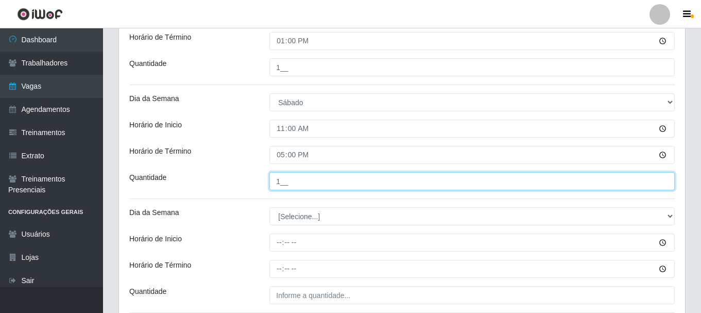
scroll to position [309, 0]
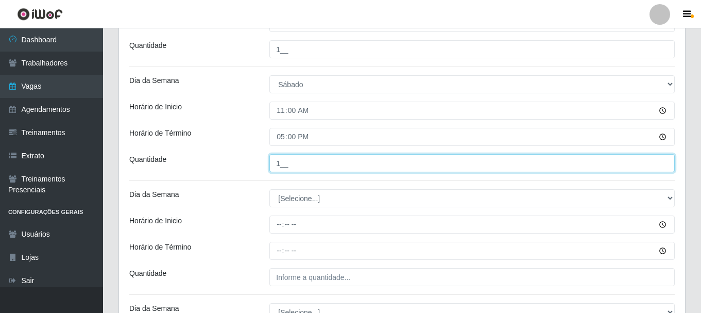
type input "1__"
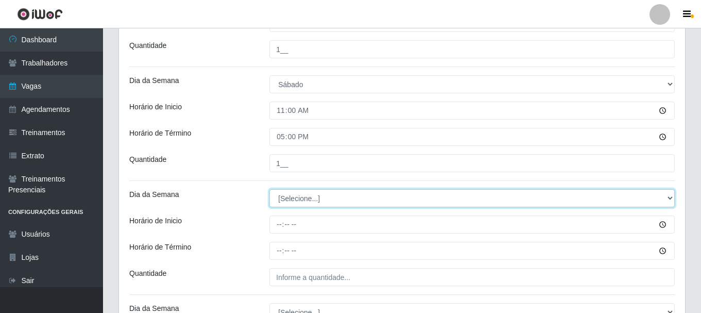
click at [324, 197] on select "[Selecione...] Segunda Terça Quarta Quinta Sexta Sábado Domingo" at bounding box center [471, 198] width 405 height 18
select select "0"
click at [269, 189] on select "[Selecione...] Segunda Terça Quarta Quinta Sexta Sábado Domingo" at bounding box center [471, 198] width 405 height 18
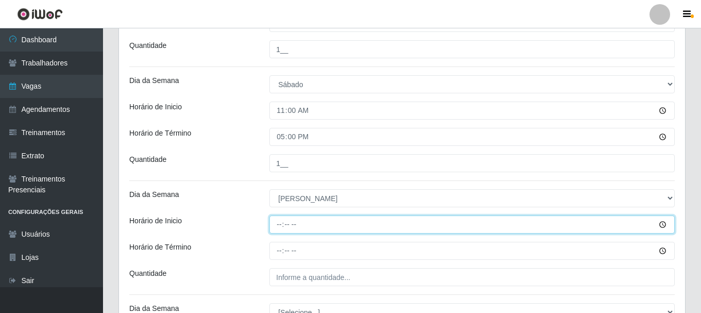
click at [280, 224] on input "Horário de Inicio" at bounding box center [471, 224] width 405 height 18
type input "07:00"
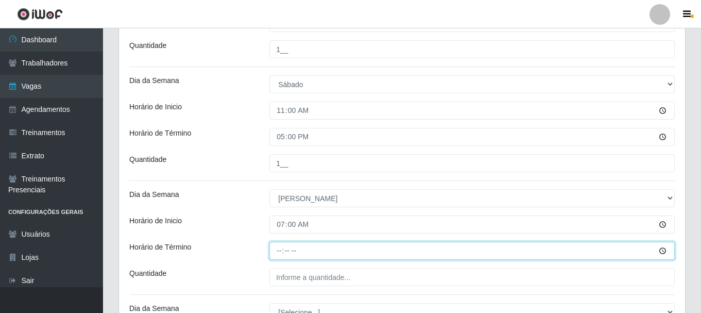
click at [280, 253] on input "Horário de Término" at bounding box center [471, 251] width 405 height 18
type input "13:00"
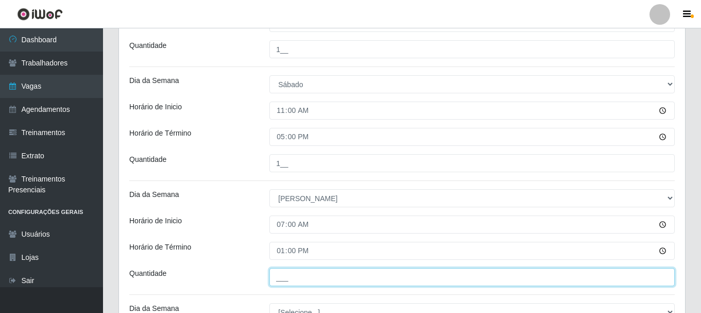
click at [282, 274] on input "___" at bounding box center [471, 277] width 405 height 18
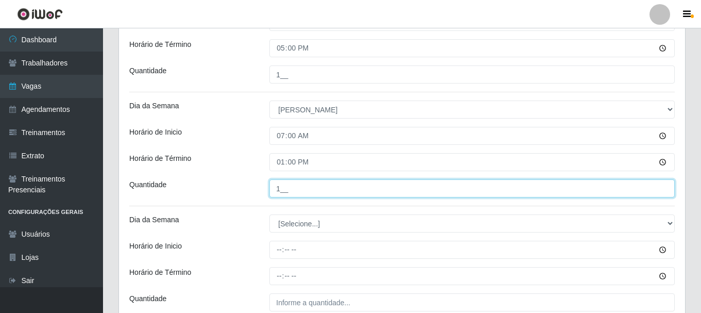
scroll to position [412, 0]
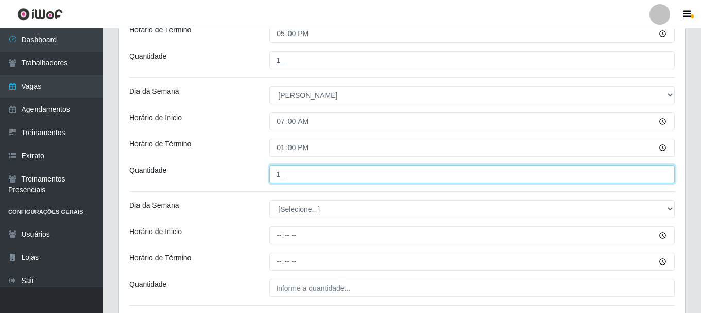
type input "1__"
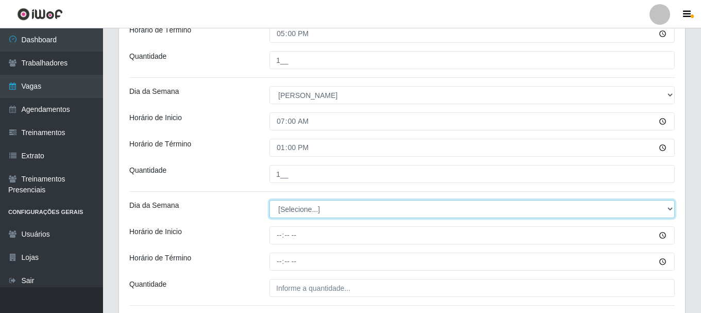
click at [296, 209] on select "[Selecione...] Segunda Terça Quarta Quinta Sexta Sábado Domingo" at bounding box center [471, 209] width 405 height 18
select select "0"
click at [269, 200] on select "[Selecione...] Segunda Terça Quarta Quinta Sexta Sábado Domingo" at bounding box center [471, 209] width 405 height 18
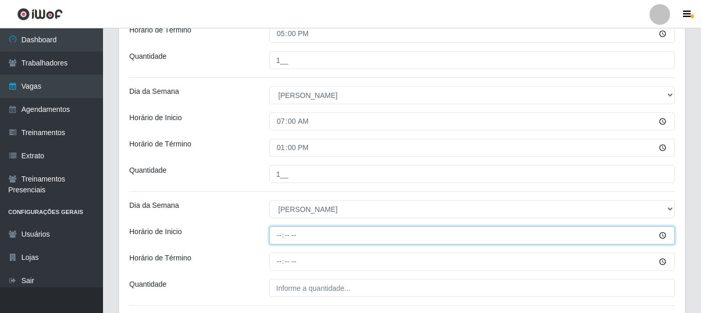
click at [275, 234] on input "Horário de Inicio" at bounding box center [471, 235] width 405 height 18
type input "11:00"
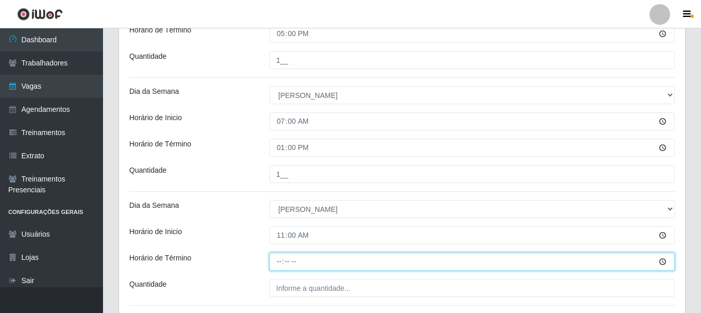
click at [279, 260] on input "Horário de Término" at bounding box center [471, 261] width 405 height 18
type input "17:00"
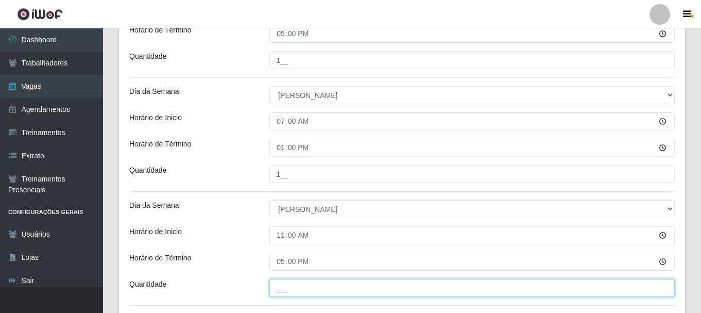
click at [286, 284] on input "___" at bounding box center [471, 288] width 405 height 18
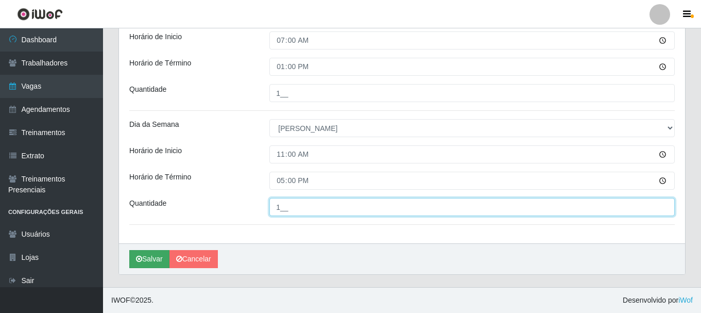
type input "1__"
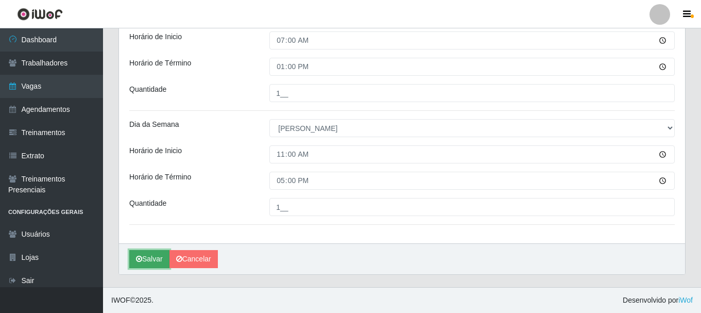
click at [149, 259] on button "Salvar" at bounding box center [149, 259] width 40 height 18
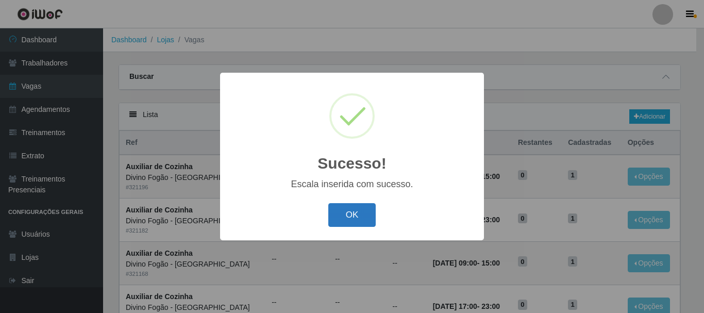
click at [349, 213] on button "OK" at bounding box center [352, 215] width 48 height 24
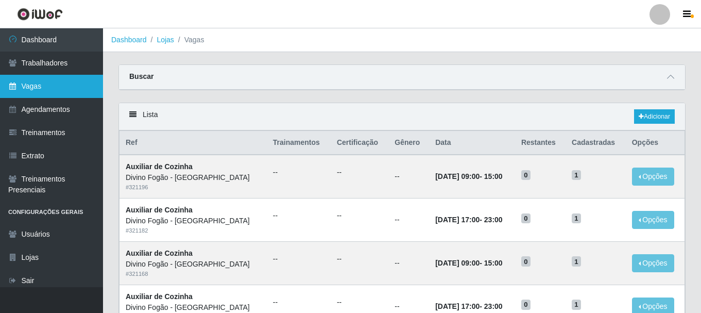
click at [21, 81] on link "Vagas" at bounding box center [51, 86] width 103 height 23
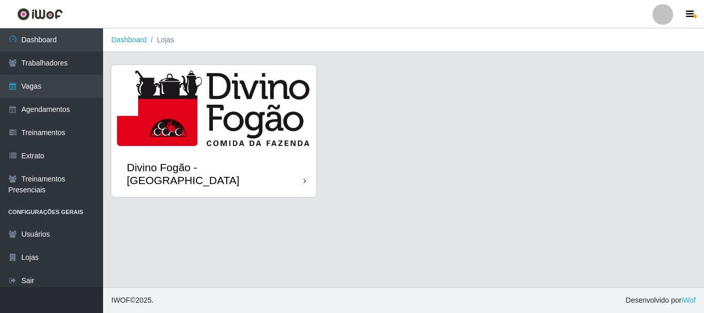
click at [184, 114] on img at bounding box center [213, 108] width 205 height 86
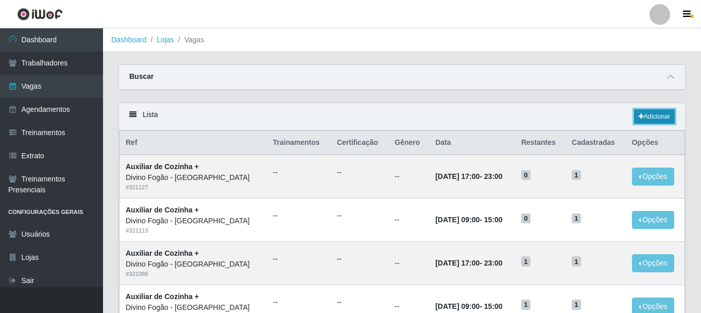
click at [649, 116] on link "Adicionar" at bounding box center [654, 116] width 41 height 14
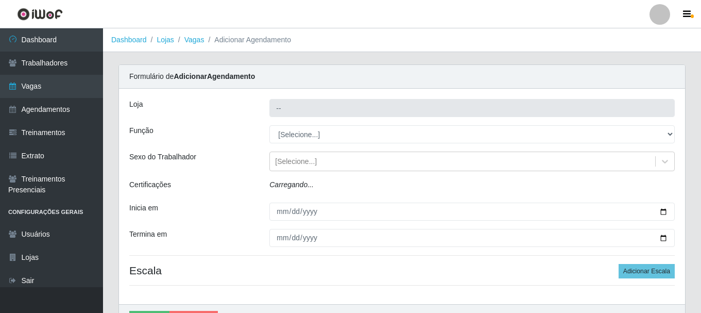
type input "Divino Fogão - [GEOGRAPHIC_DATA]"
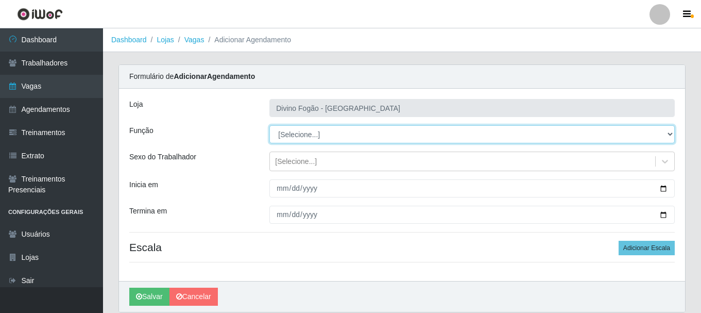
click at [290, 126] on select "[Selecione...] ASG ASG + ASG ++ Auxiliar de Cozinha Auxiliar de Cozinha + Auxil…" at bounding box center [471, 134] width 405 height 18
click at [269, 125] on select "[Selecione...] ASG ASG + ASG ++ Auxiliar de Cozinha Auxiliar de Cozinha + Auxil…" at bounding box center [471, 134] width 405 height 18
click at [317, 132] on select "[Selecione...] ASG ASG + ASG ++ Auxiliar de Cozinha Auxiliar de Cozinha + Auxil…" at bounding box center [471, 134] width 405 height 18
select select "91"
click at [269, 125] on select "[Selecione...] ASG ASG + ASG ++ Auxiliar de Cozinha Auxiliar de Cozinha + Auxil…" at bounding box center [471, 134] width 405 height 18
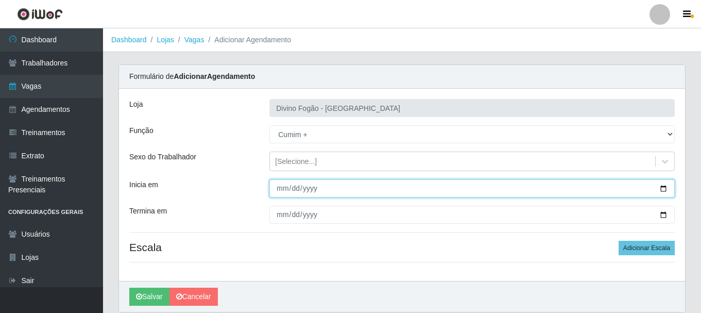
click at [279, 189] on input "Inicia em" at bounding box center [471, 188] width 405 height 18
type input "2025-09-20"
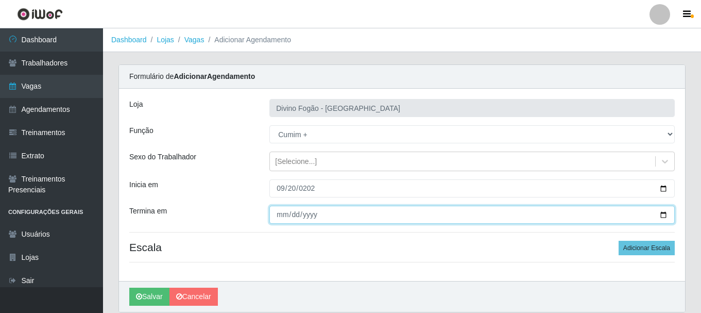
click at [281, 213] on input "Termina em" at bounding box center [471, 215] width 405 height 18
type input "2025-09-21"
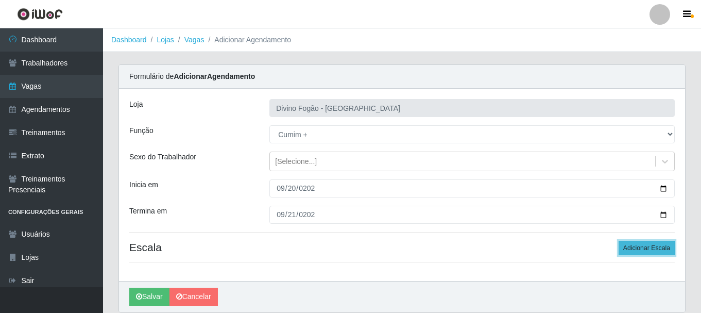
click at [647, 248] on button "Adicionar Escala" at bounding box center [647, 248] width 56 height 14
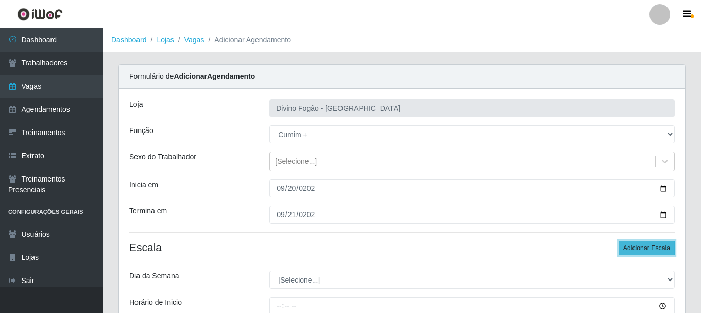
click at [647, 248] on button "Adicionar Escala" at bounding box center [647, 248] width 56 height 14
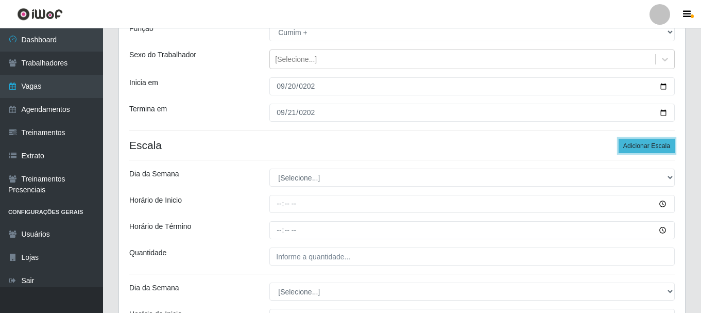
scroll to position [103, 0]
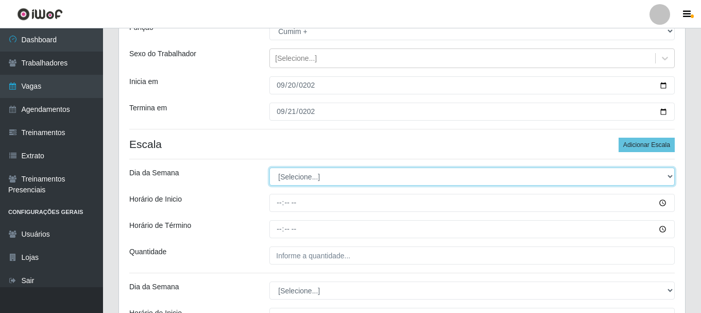
click at [291, 172] on select "[Selecione...] Segunda Terça Quarta Quinta Sexta Sábado Domingo" at bounding box center [471, 176] width 405 height 18
select select "6"
click at [269, 167] on select "[Selecione...] Segunda Terça Quarta Quinta Sexta Sábado Domingo" at bounding box center [471, 176] width 405 height 18
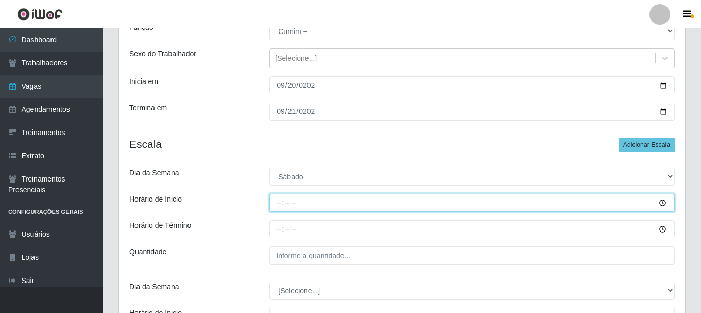
click at [279, 206] on input "Horário de Inicio" at bounding box center [471, 203] width 405 height 18
type input "11:00"
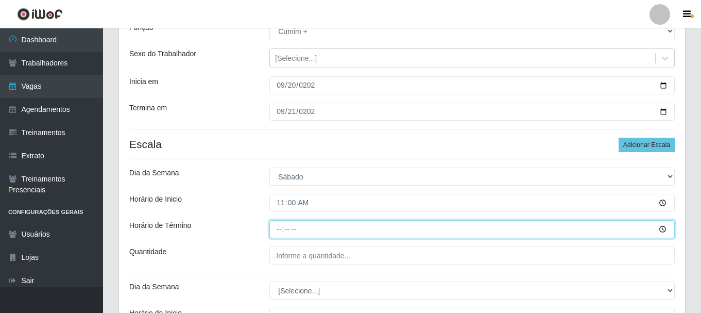
click at [280, 227] on input "Horário de Término" at bounding box center [471, 229] width 405 height 18
type input "17:00"
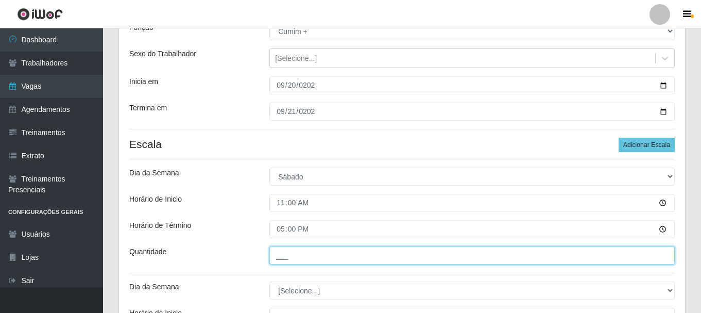
click at [277, 258] on input "___" at bounding box center [471, 255] width 405 height 18
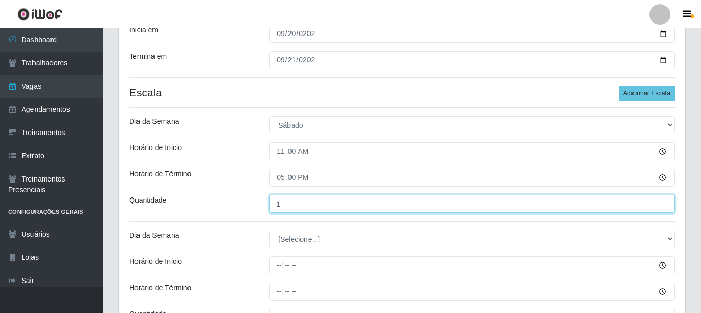
type input "1__"
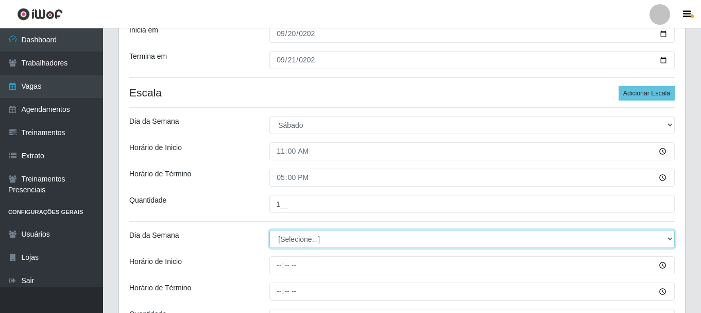
click at [331, 243] on select "[Selecione...] Segunda Terça Quarta Quinta Sexta Sábado Domingo" at bounding box center [471, 239] width 405 height 18
select select "6"
click at [269, 230] on select "[Selecione...] Segunda Terça Quarta Quinta Sexta Sábado Domingo" at bounding box center [471, 239] width 405 height 18
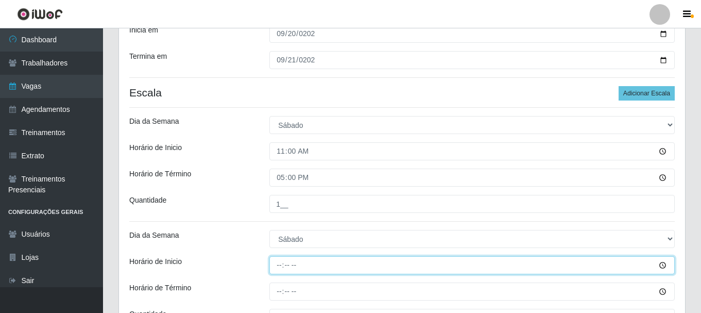
click at [282, 265] on input "Horário de Inicio" at bounding box center [471, 265] width 405 height 18
type input "17:00"
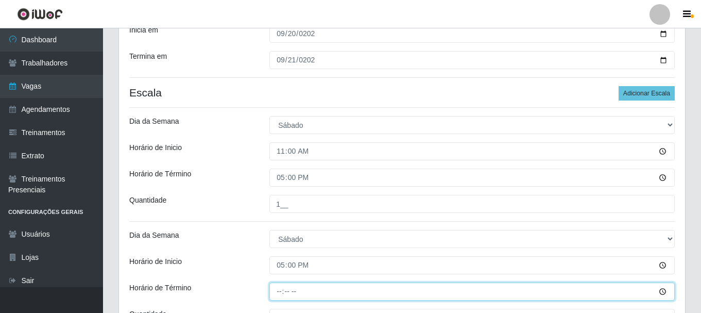
click at [279, 293] on input "Horário de Término" at bounding box center [471, 291] width 405 height 18
type input "23:00"
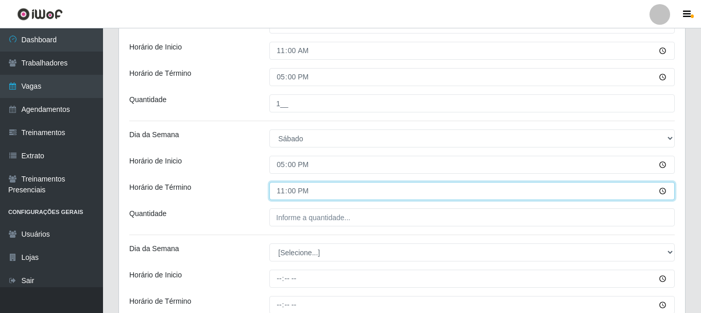
scroll to position [258, 0]
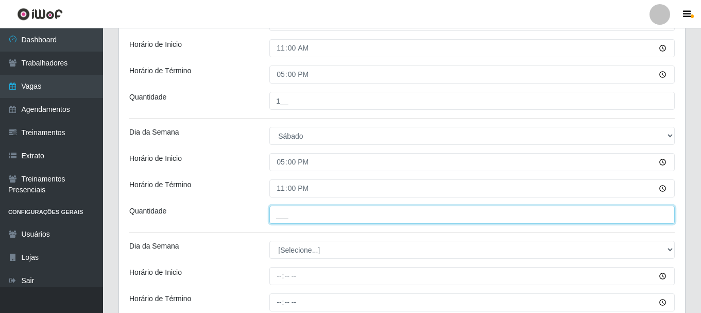
click at [278, 214] on input "___" at bounding box center [471, 215] width 405 height 18
type input "1__"
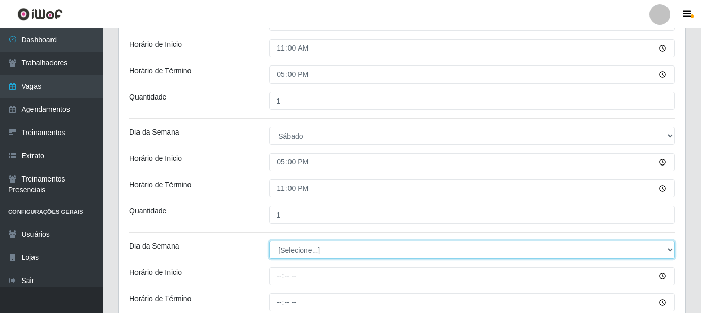
click at [296, 249] on select "[Selecione...] Segunda Terça Quarta Quinta Sexta Sábado Domingo" at bounding box center [471, 250] width 405 height 18
select select "0"
click at [269, 241] on select "[Selecione...] Segunda Terça Quarta Quinta Sexta Sábado Domingo" at bounding box center [471, 250] width 405 height 18
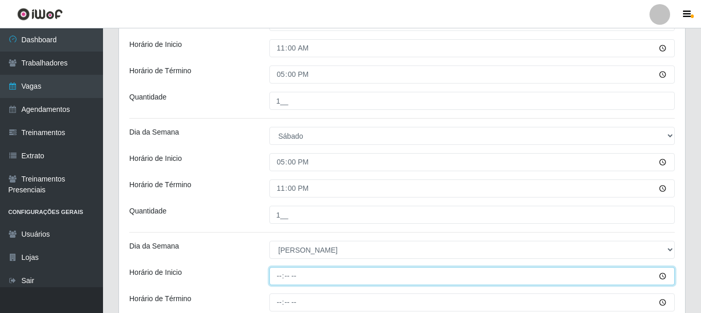
click at [279, 275] on input "Horário de Inicio" at bounding box center [471, 276] width 405 height 18
type input "11:00"
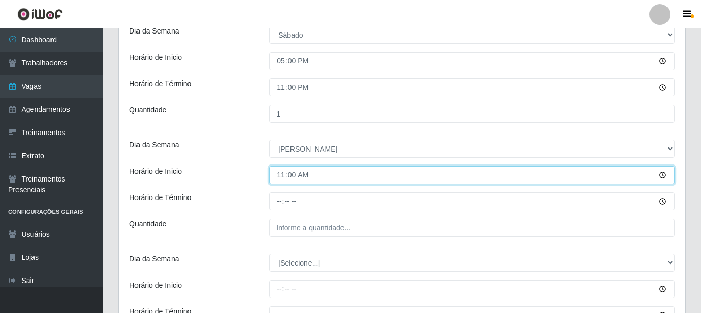
scroll to position [361, 0]
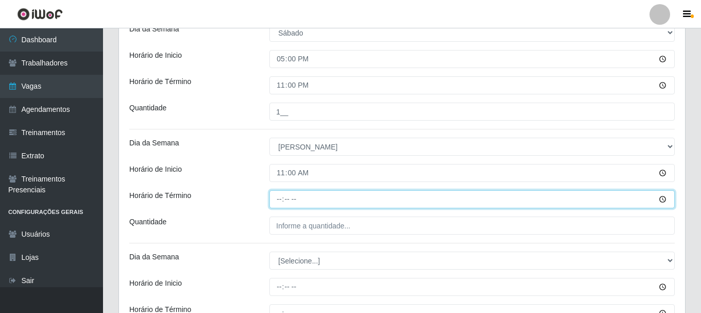
click at [278, 202] on input "Horário de Término" at bounding box center [471, 199] width 405 height 18
type input "17:00"
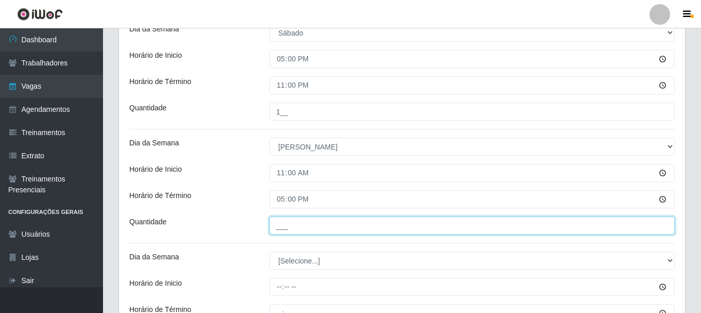
click at [293, 226] on input "___" at bounding box center [471, 225] width 405 height 18
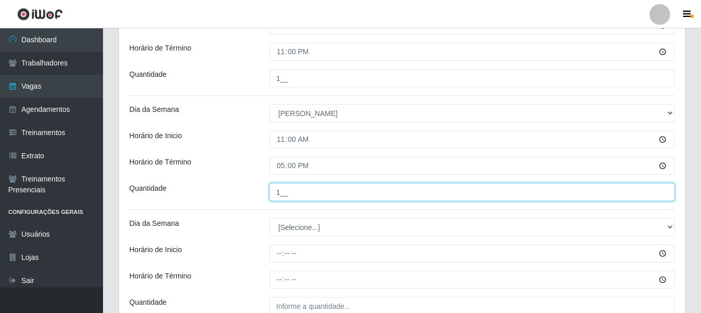
scroll to position [412, 0]
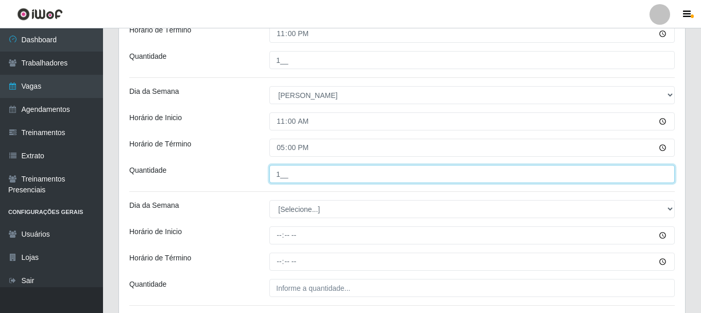
type input "1__"
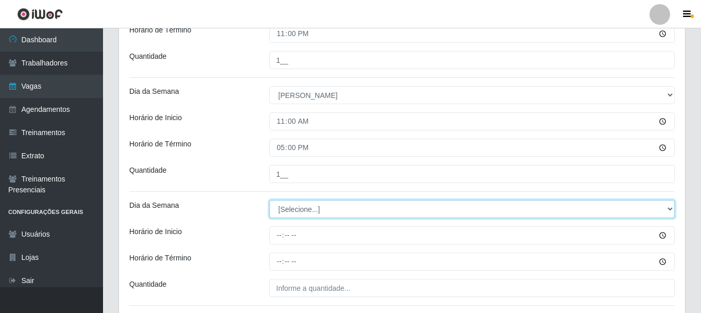
click at [302, 210] on select "[Selecione...] Segunda Terça Quarta Quinta Sexta Sábado Domingo" at bounding box center [471, 209] width 405 height 18
select select "0"
click at [269, 200] on select "[Selecione...] Segunda Terça Quarta Quinta Sexta Sábado Domingo" at bounding box center [471, 209] width 405 height 18
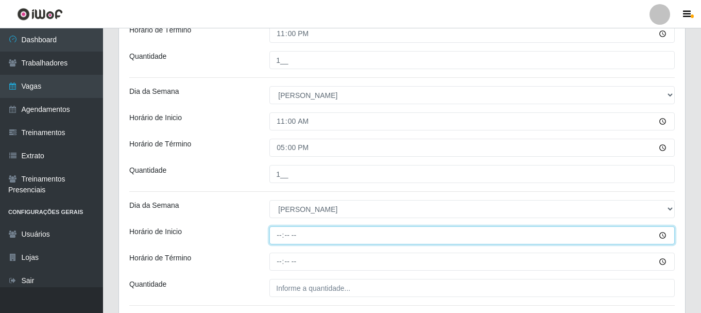
click at [276, 236] on input "Horário de Inicio" at bounding box center [471, 235] width 405 height 18
type input "17:00"
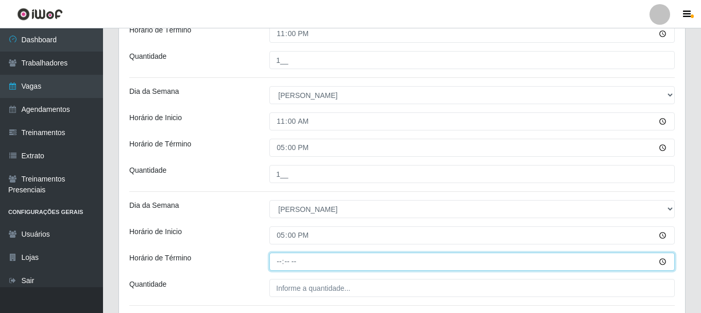
click at [277, 259] on input "Horário de Término" at bounding box center [471, 261] width 405 height 18
click at [282, 264] on input "03:00" at bounding box center [471, 261] width 405 height 18
type input "23:00"
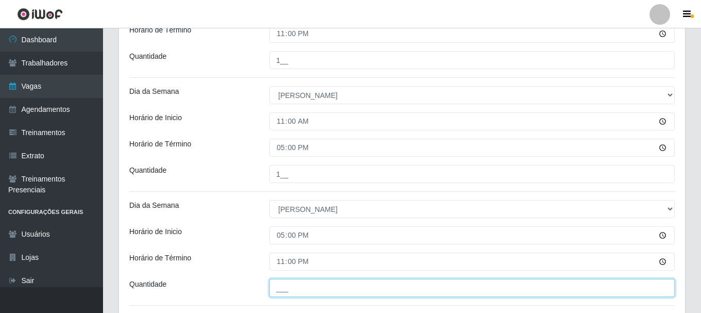
click at [275, 286] on input "___" at bounding box center [471, 288] width 405 height 18
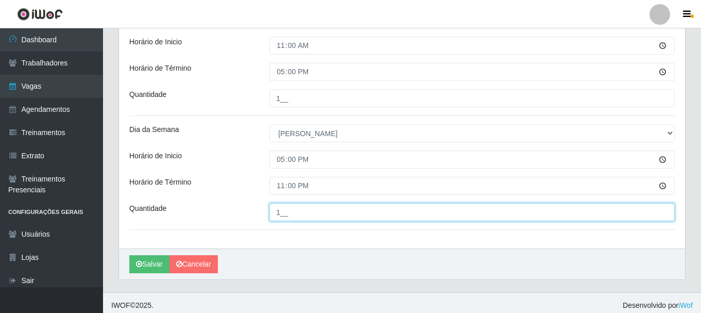
scroll to position [493, 0]
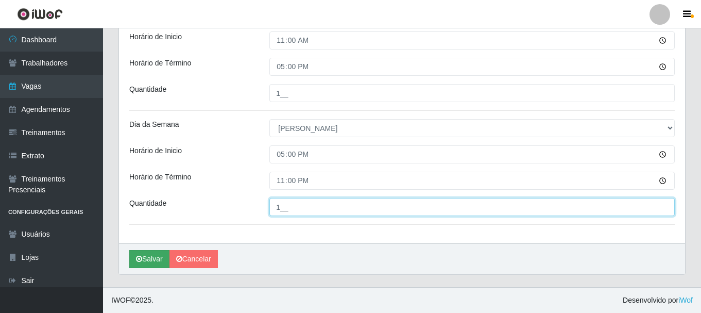
type input "1__"
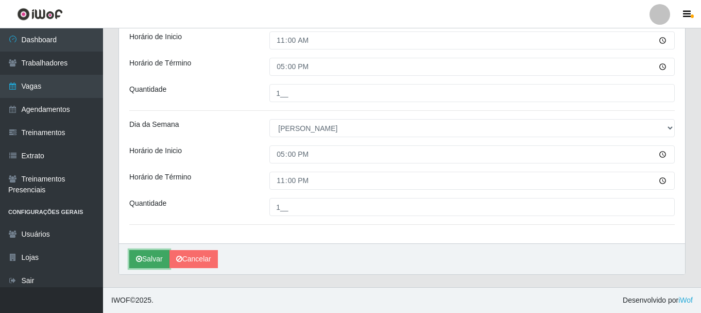
click at [156, 257] on button "Salvar" at bounding box center [149, 259] width 40 height 18
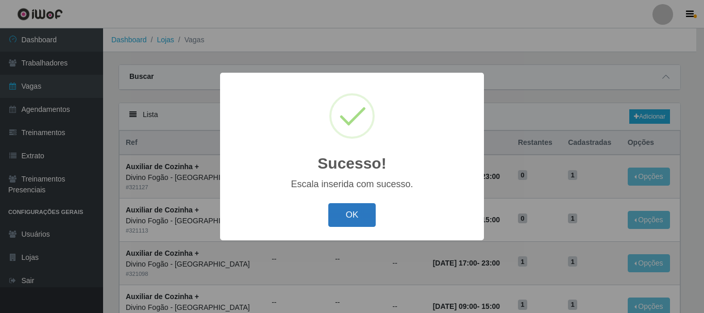
click at [344, 213] on button "OK" at bounding box center [352, 215] width 48 height 24
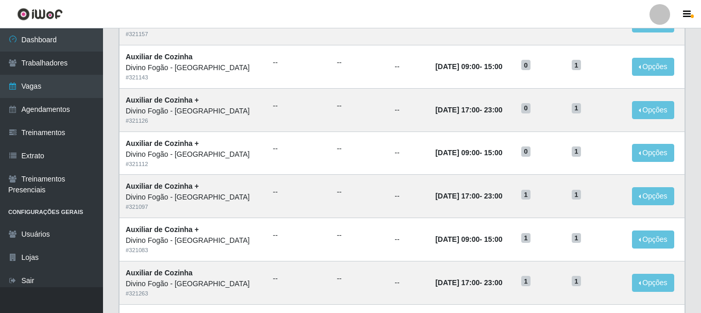
scroll to position [560, 0]
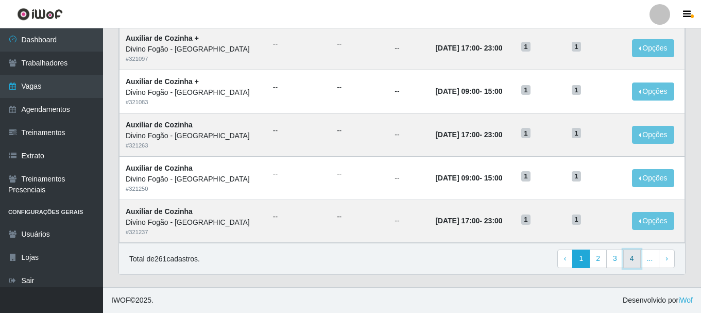
click at [632, 257] on link "4" at bounding box center [632, 258] width 18 height 19
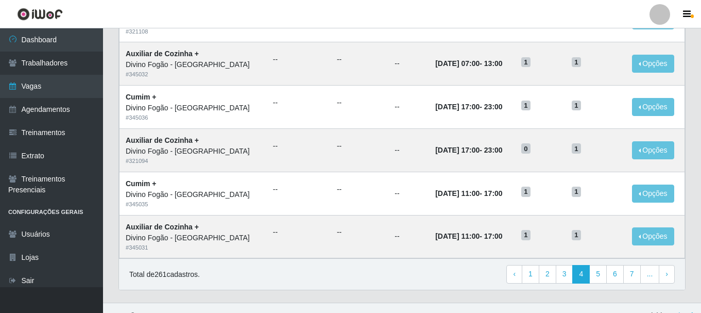
scroll to position [560, 0]
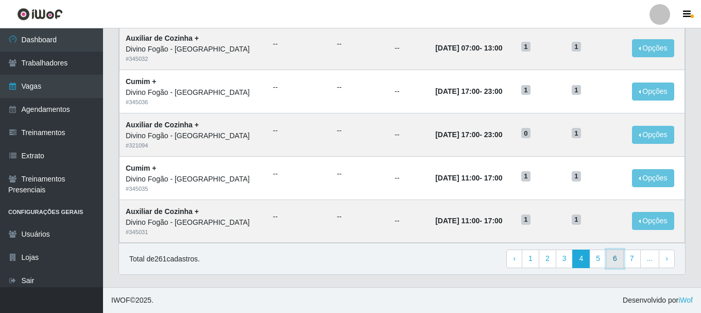
click at [611, 263] on link "6" at bounding box center [615, 258] width 18 height 19
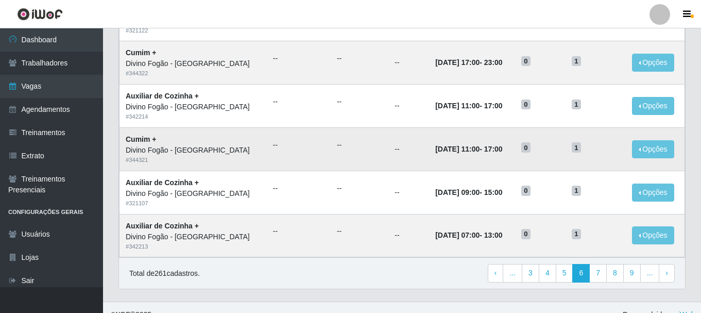
scroll to position [560, 0]
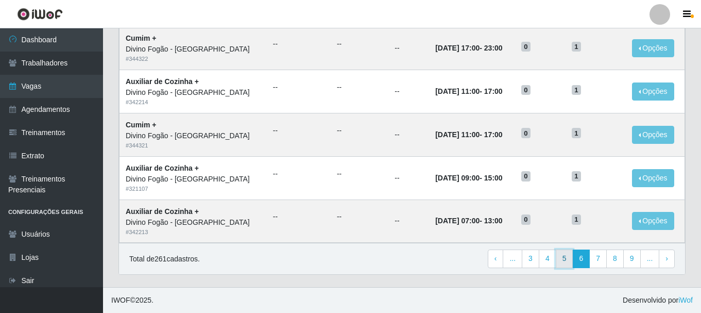
click at [569, 263] on link "5" at bounding box center [565, 258] width 18 height 19
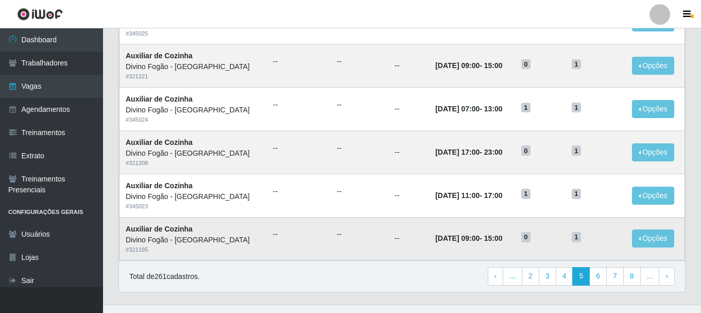
scroll to position [560, 0]
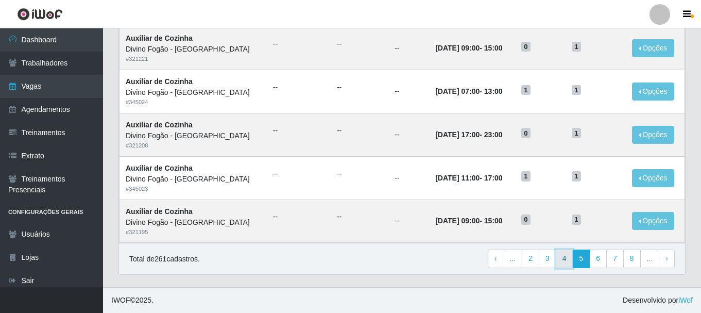
click at [568, 259] on link "4" at bounding box center [565, 258] width 18 height 19
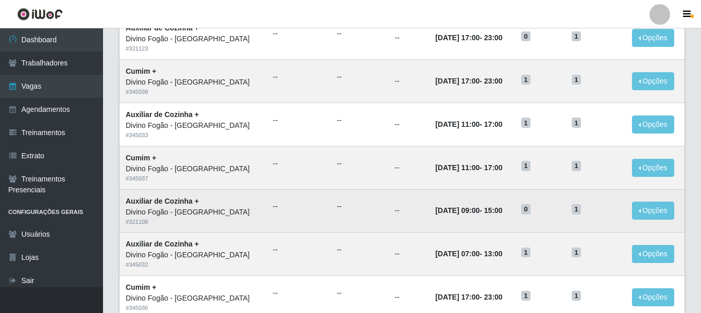
scroll to position [303, 0]
